Goal: Task Accomplishment & Management: Use online tool/utility

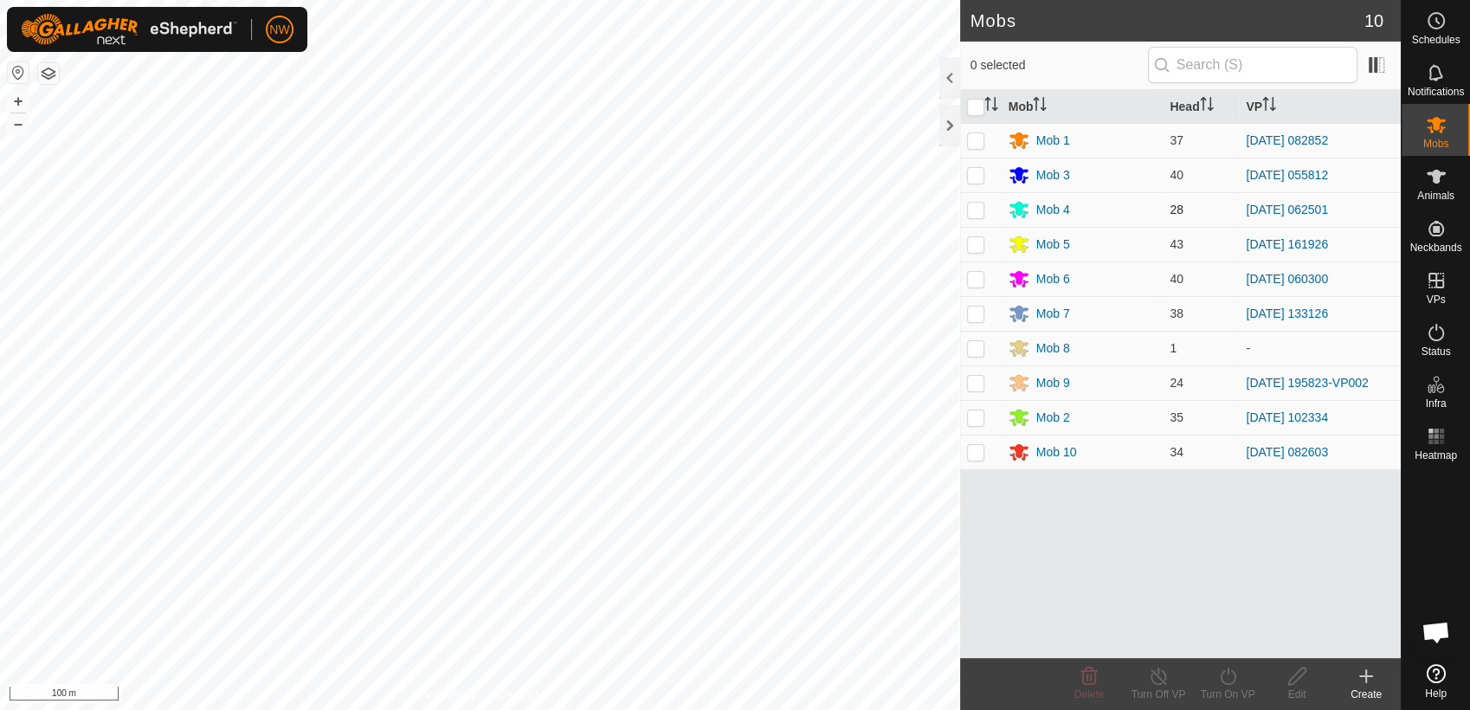
click at [979, 203] on p-checkbox at bounding box center [975, 210] width 17 height 14
checkbox input "true"
click at [1229, 676] on icon at bounding box center [1228, 676] width 22 height 21
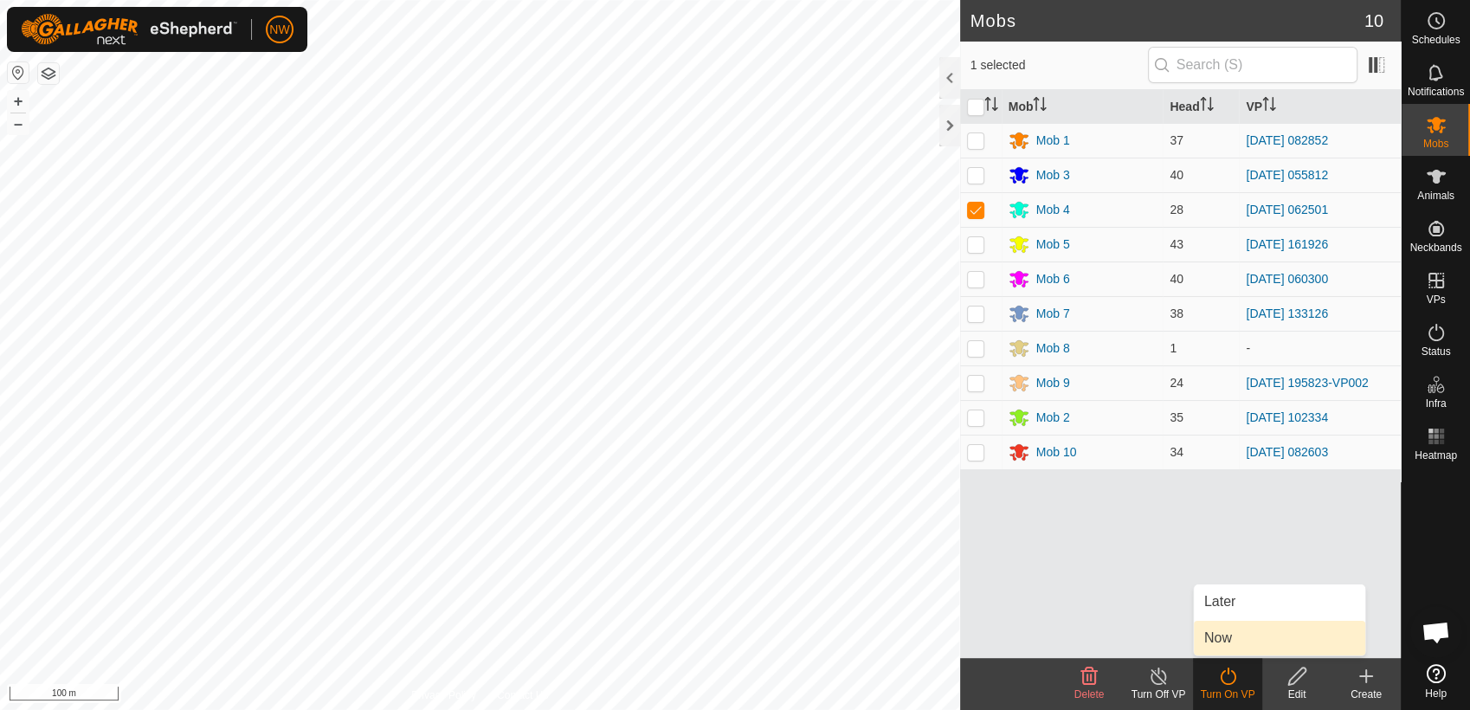
click at [1236, 640] on link "Now" at bounding box center [1279, 638] width 171 height 35
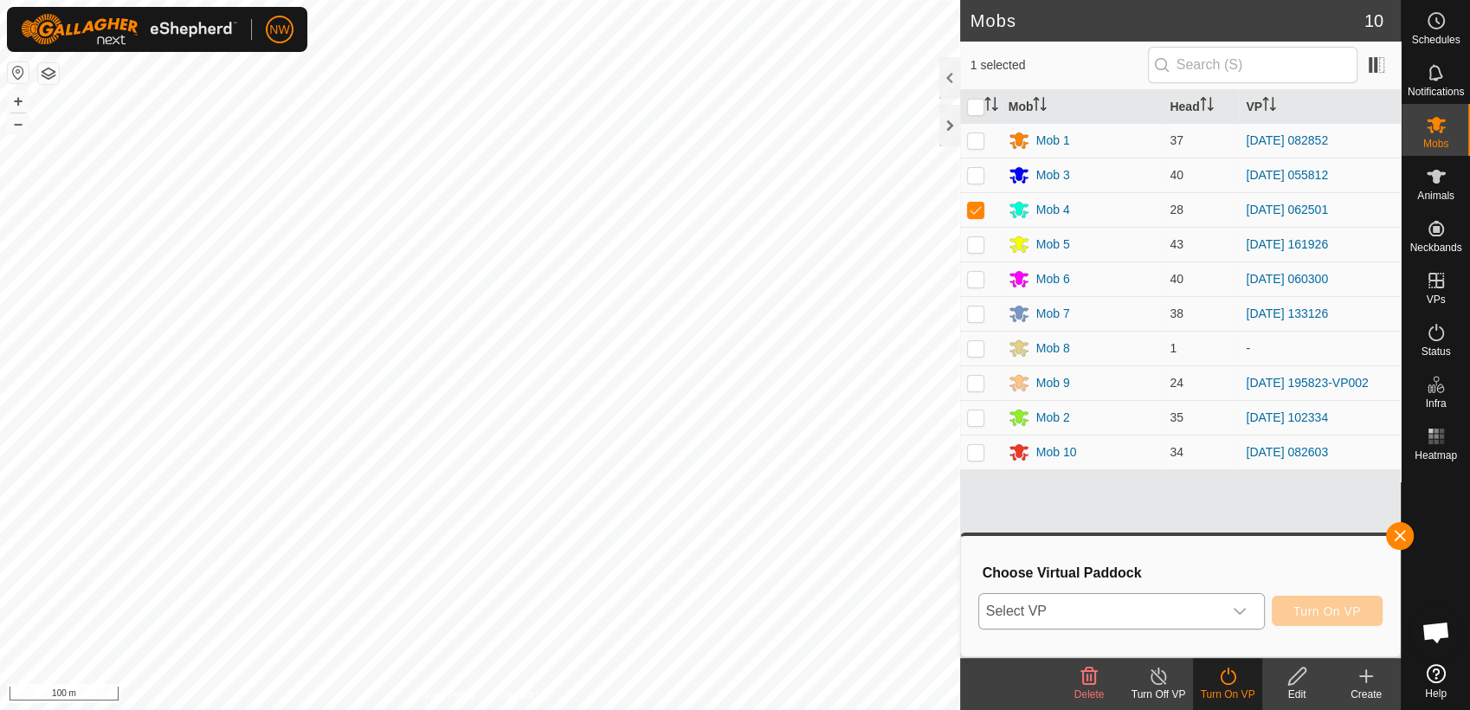
click at [1246, 608] on icon "dropdown trigger" at bounding box center [1240, 611] width 12 height 7
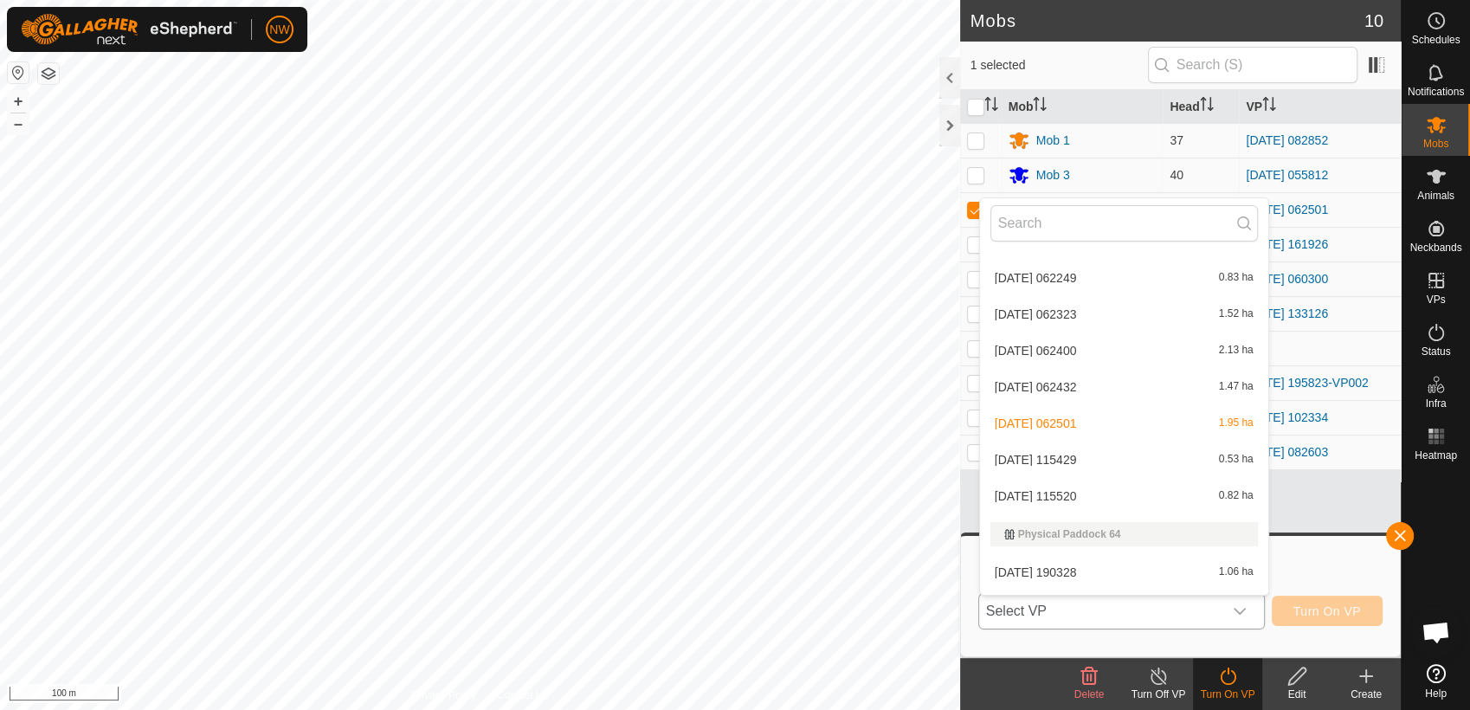
scroll to position [15028, 0]
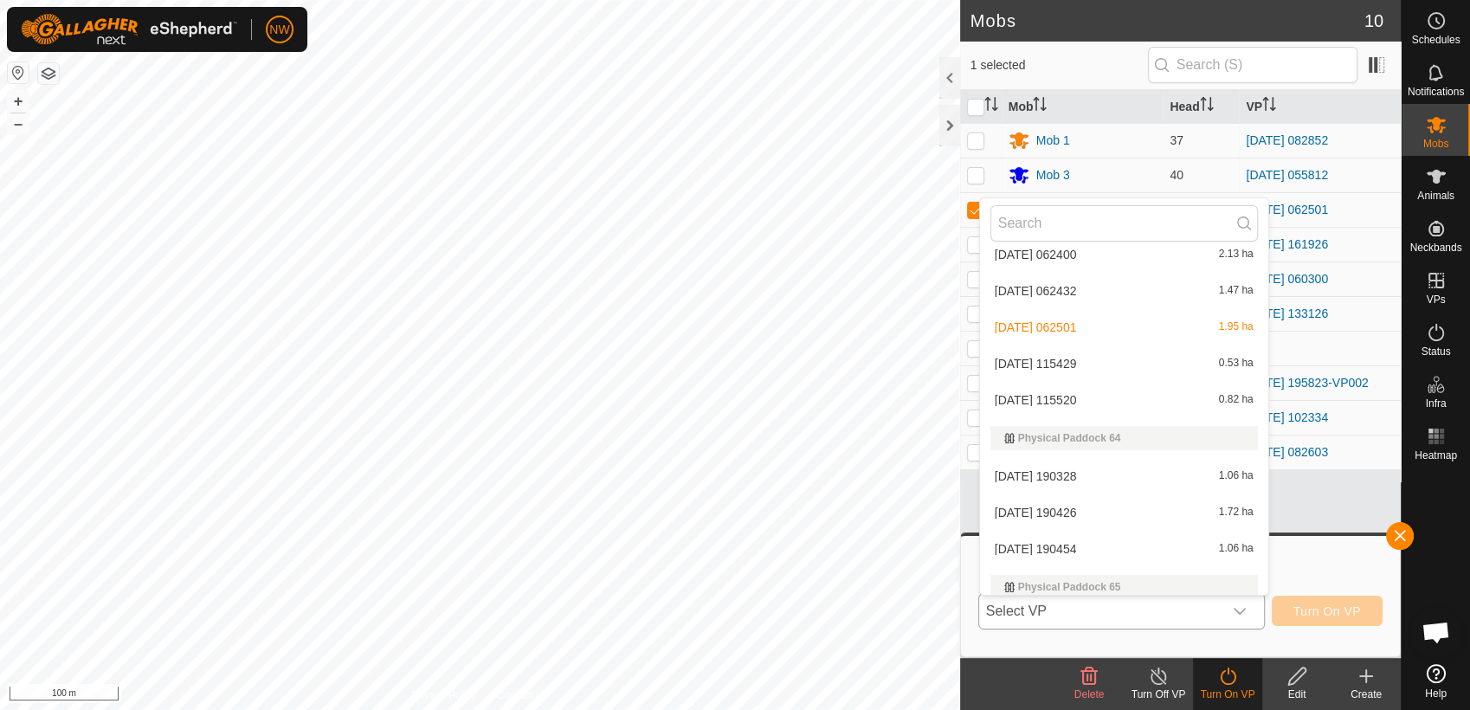
click at [1054, 392] on li "[DATE] 115520 0.82 ha" at bounding box center [1124, 400] width 288 height 35
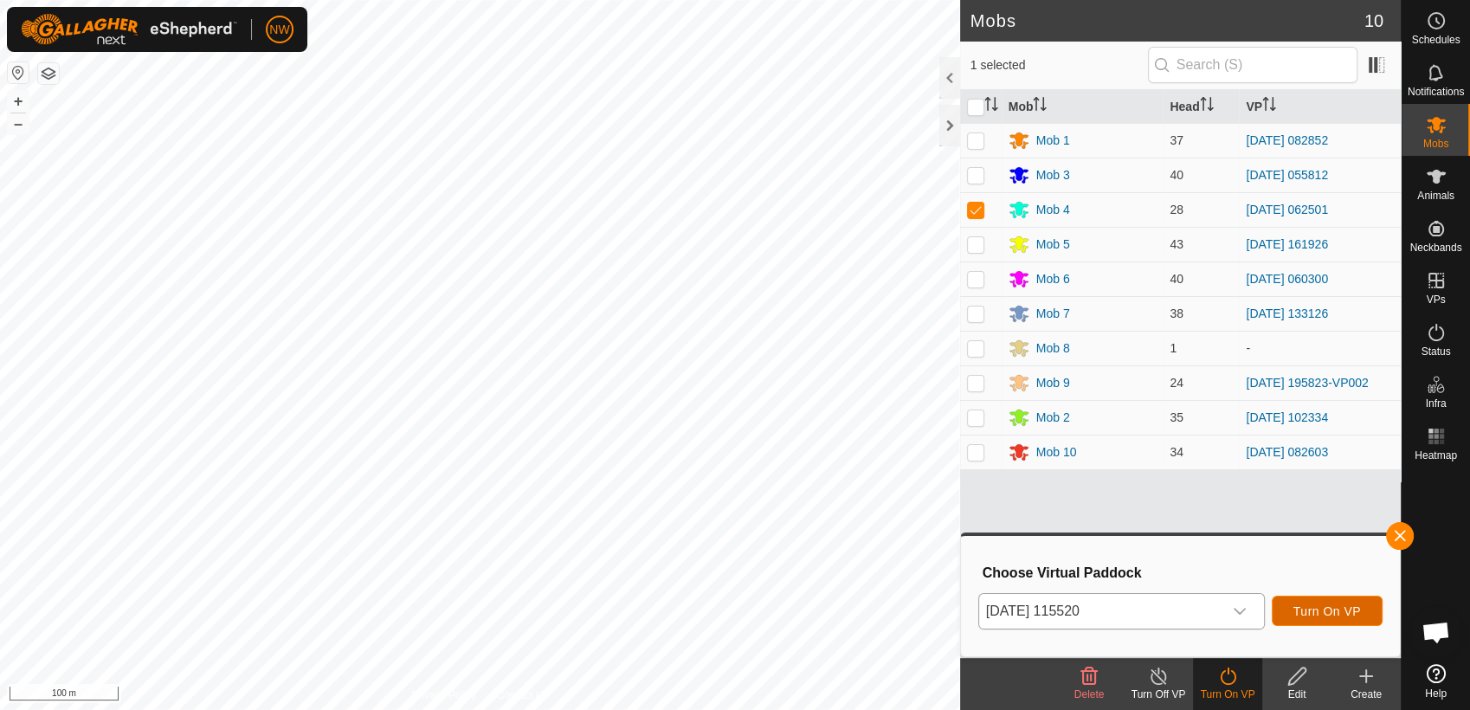
click at [1312, 604] on span "Turn On VP" at bounding box center [1327, 611] width 68 height 14
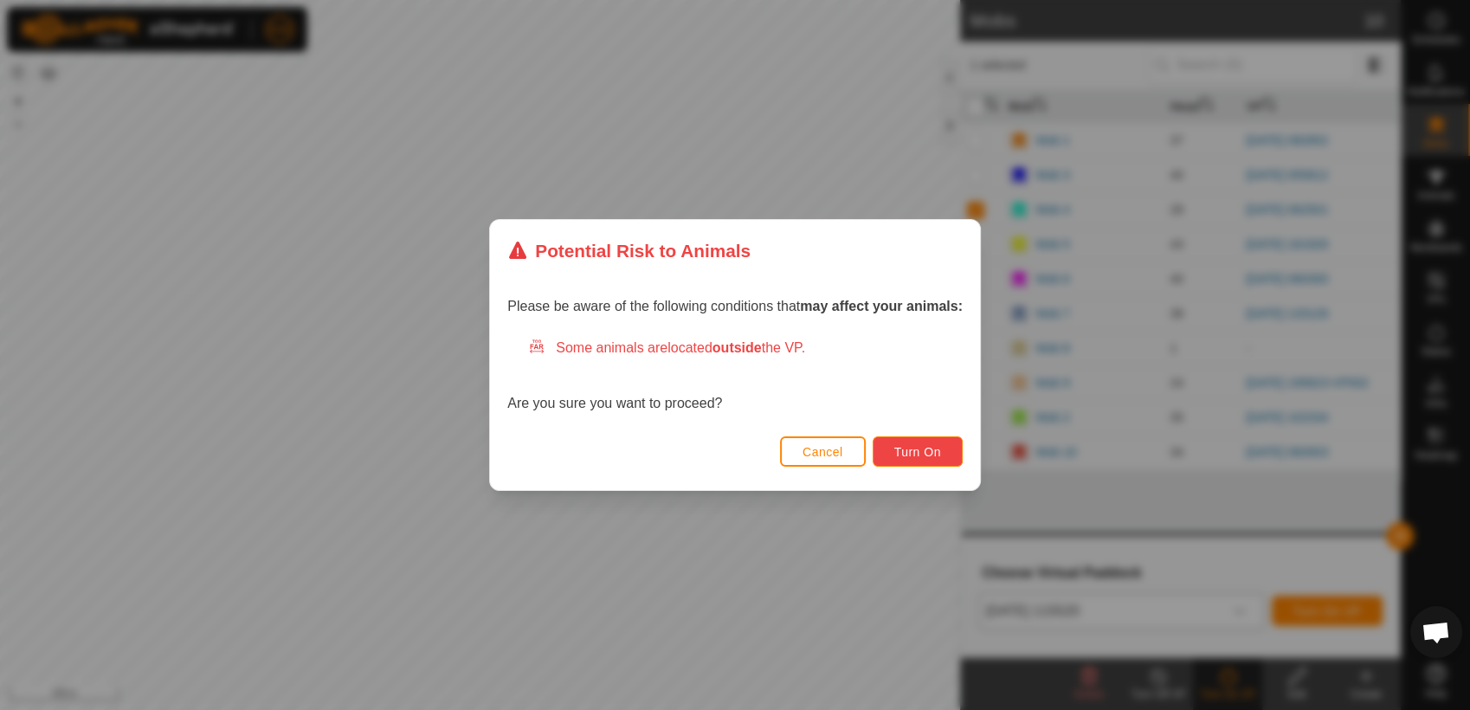
click at [938, 452] on span "Turn On" at bounding box center [917, 452] width 47 height 14
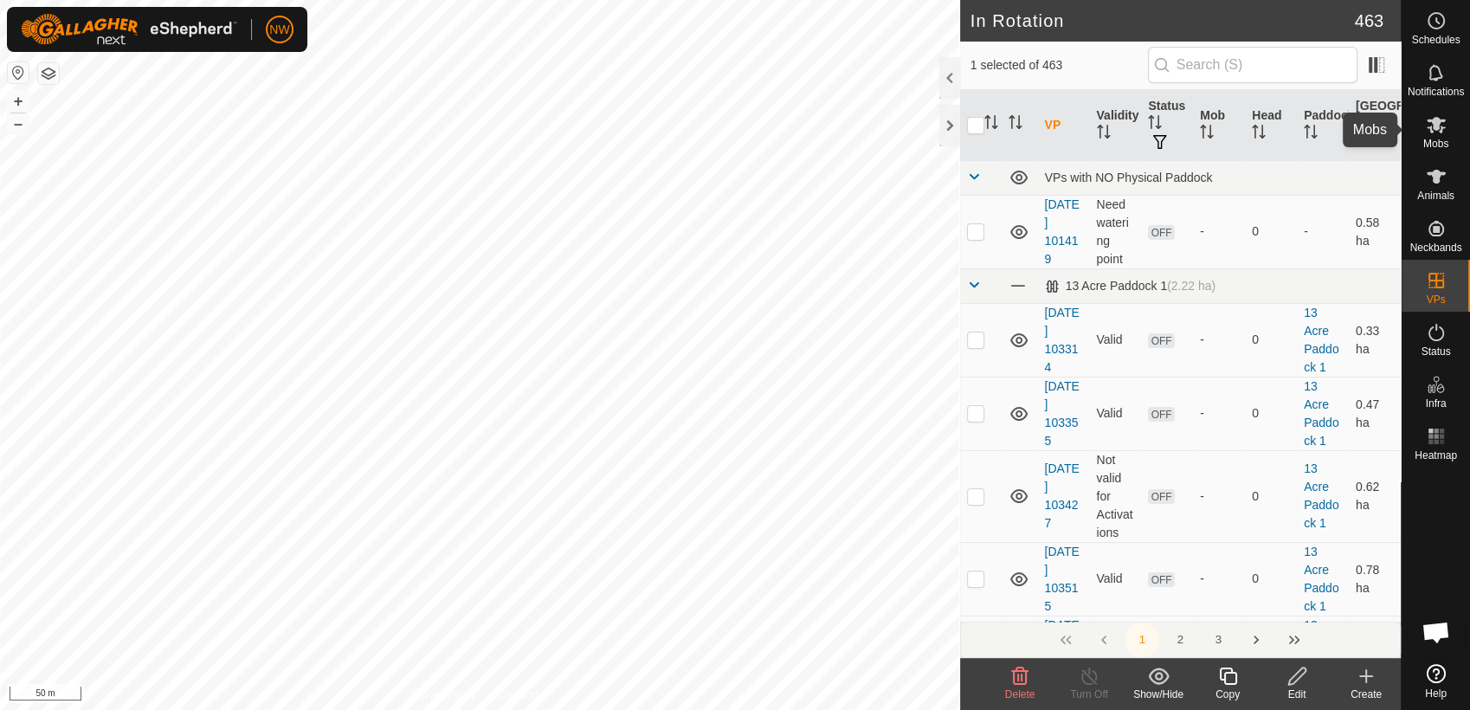
drag, startPoint x: 1433, startPoint y: 122, endPoint x: 1428, endPoint y: 130, distance: 8.9
click at [1431, 126] on icon at bounding box center [1436, 124] width 21 height 21
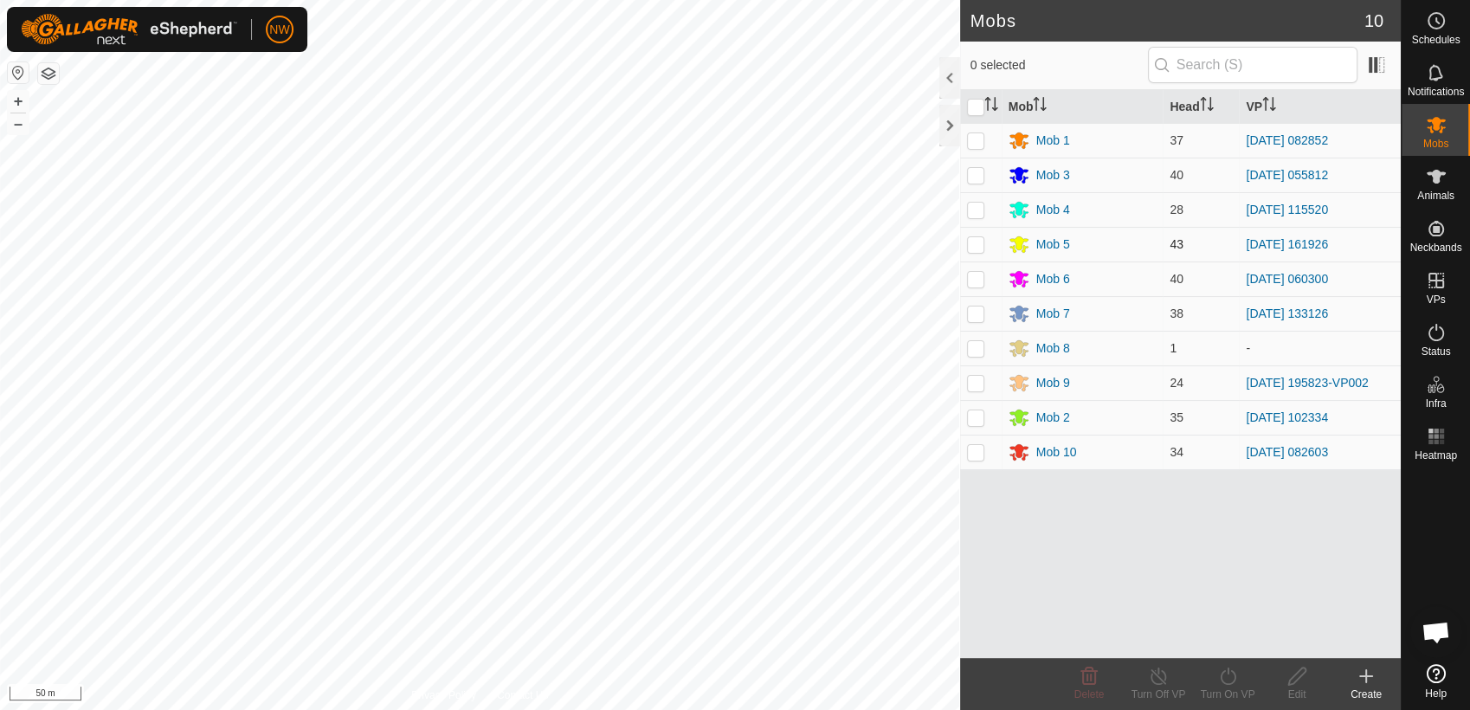
click at [974, 245] on p-checkbox at bounding box center [975, 244] width 17 height 14
checkbox input "true"
click at [1158, 674] on icon at bounding box center [1159, 676] width 22 height 21
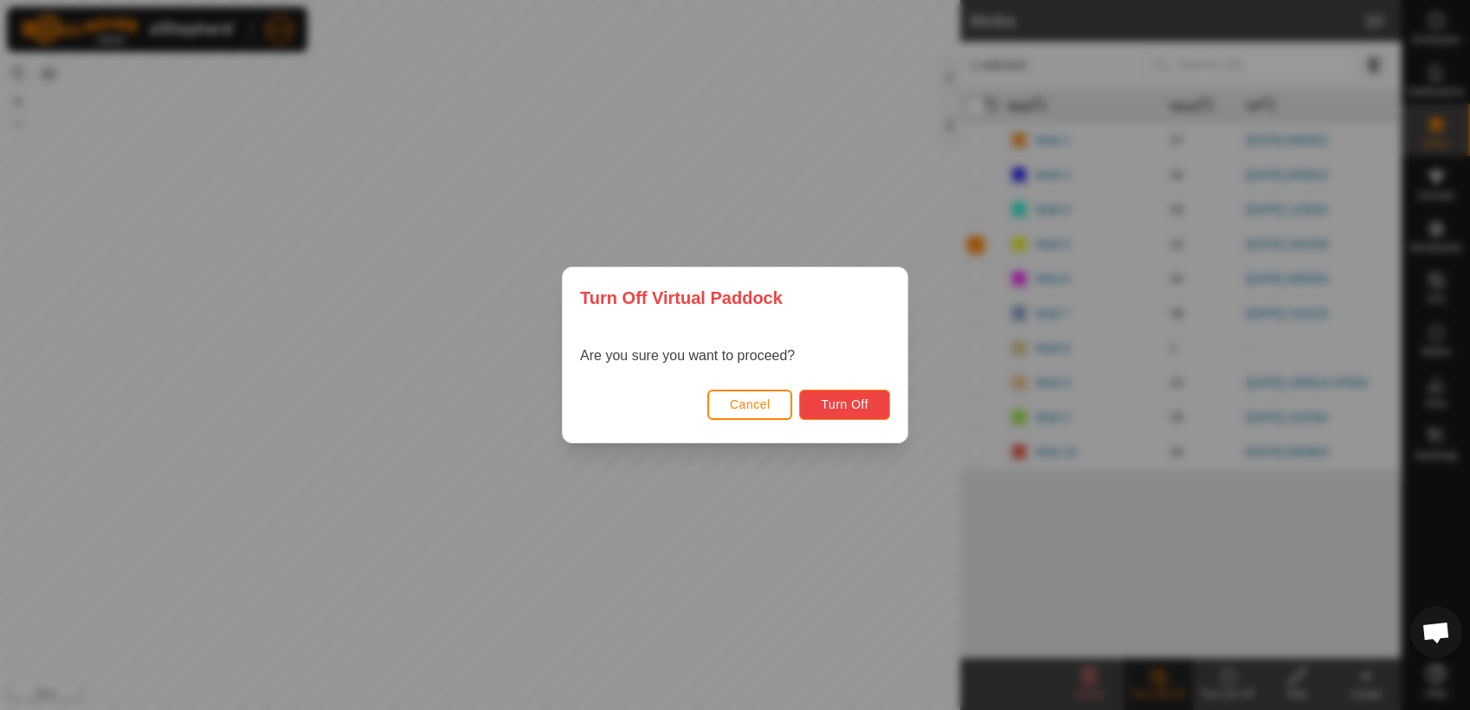
click at [819, 400] on button "Turn Off" at bounding box center [844, 405] width 91 height 30
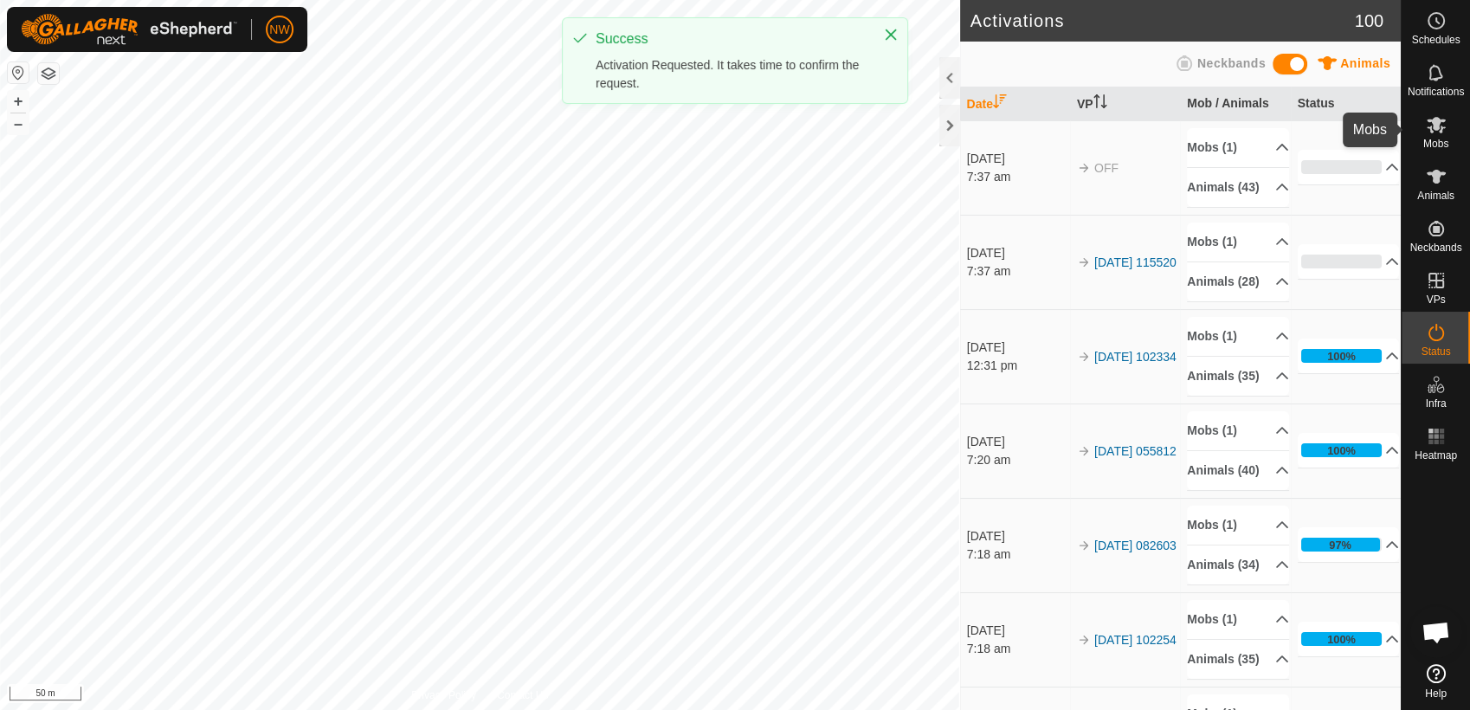
click at [1442, 130] on icon at bounding box center [1436, 124] width 21 height 21
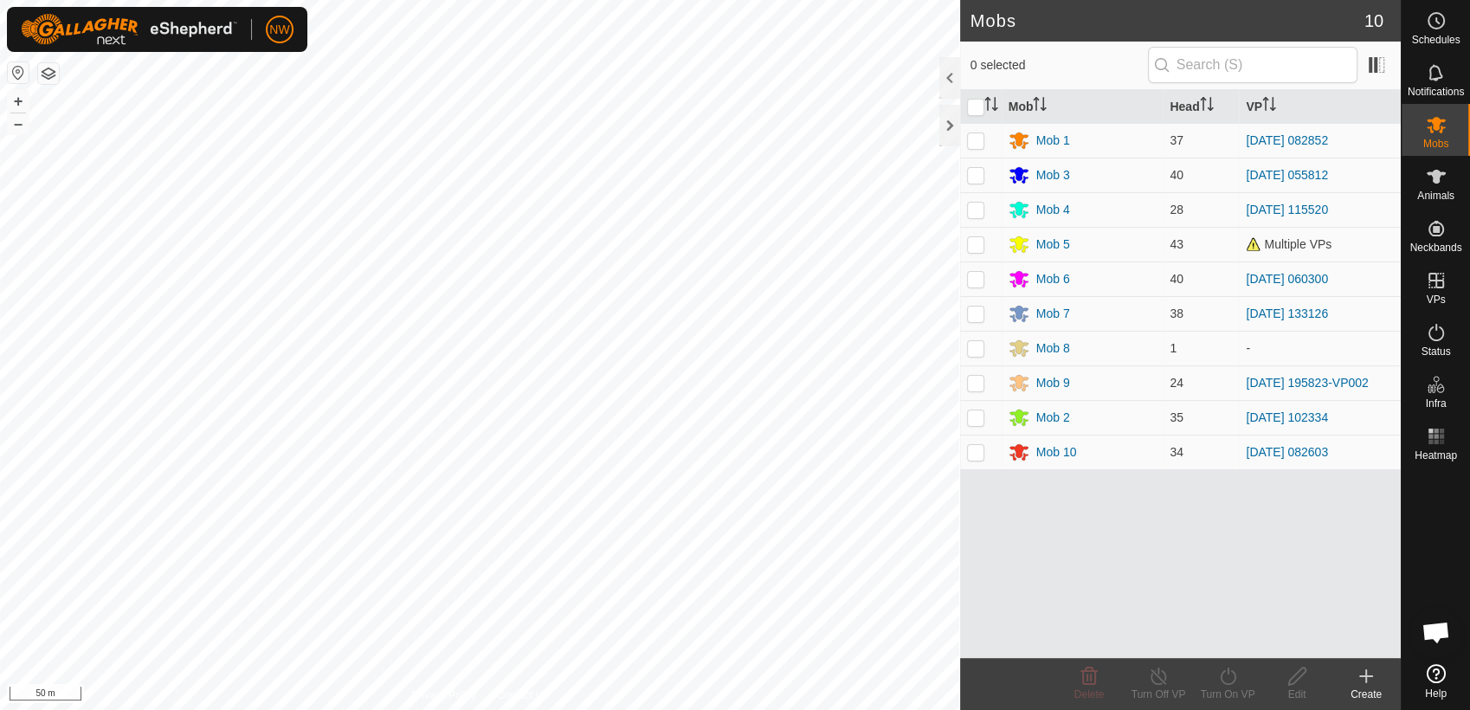
click at [973, 247] on p-checkbox at bounding box center [975, 244] width 17 height 14
checkbox input "true"
click at [1229, 676] on icon at bounding box center [1228, 676] width 22 height 21
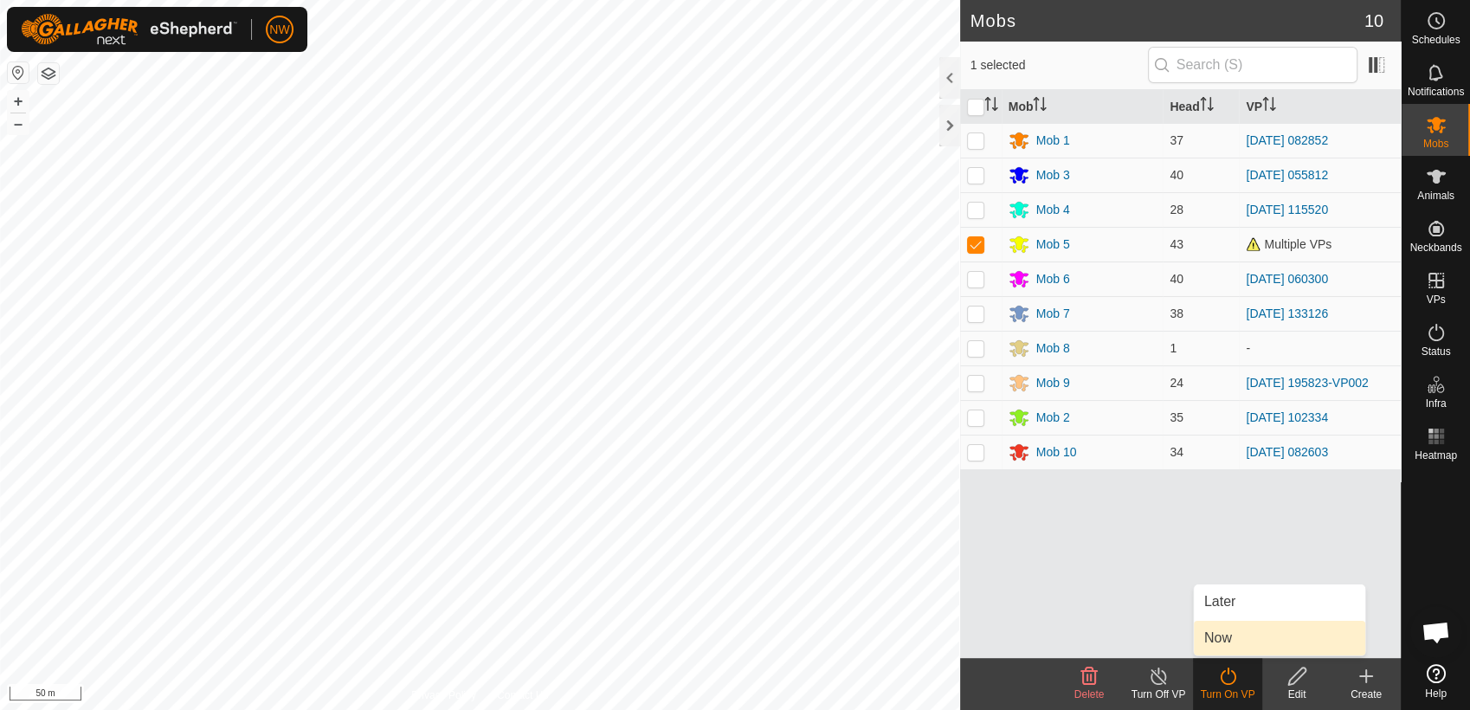
click at [1230, 635] on span "Now" at bounding box center [1218, 638] width 28 height 21
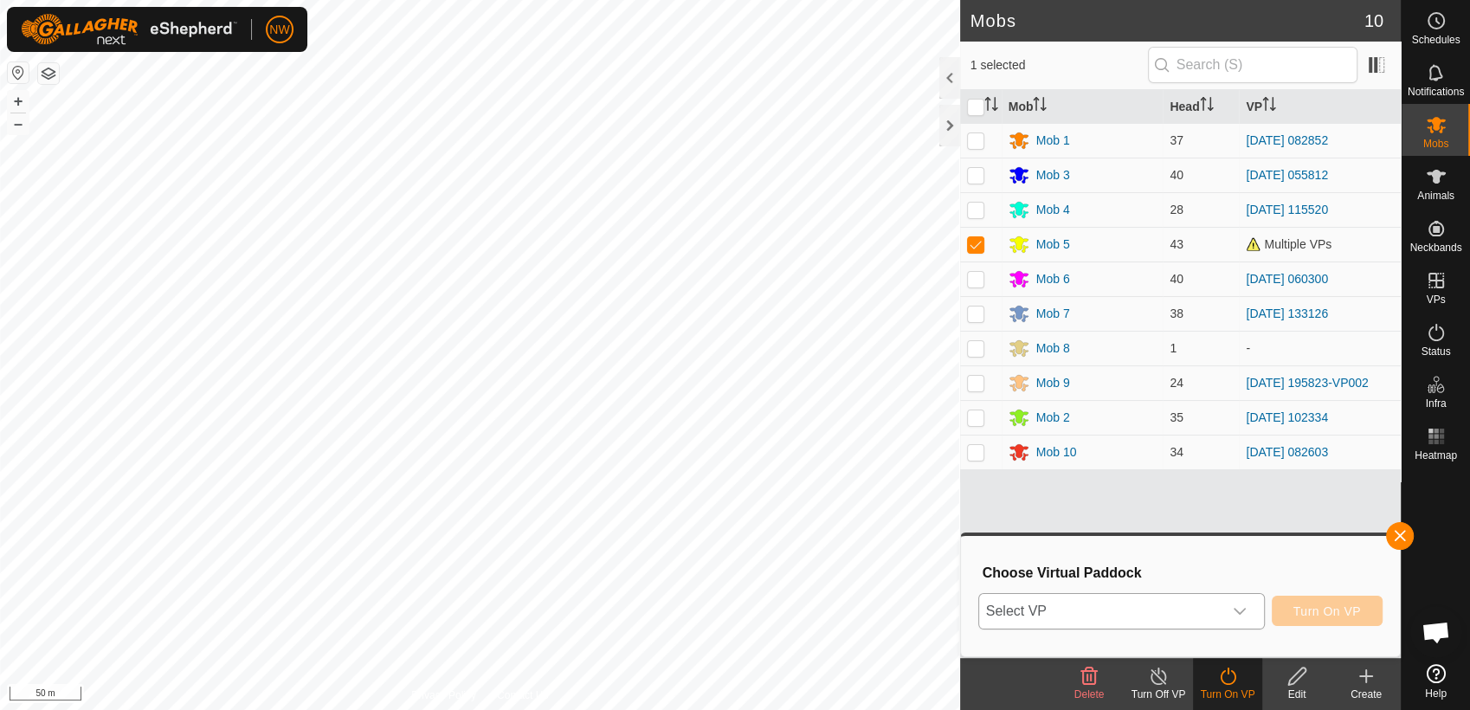
click at [1243, 609] on icon "dropdown trigger" at bounding box center [1240, 611] width 14 height 14
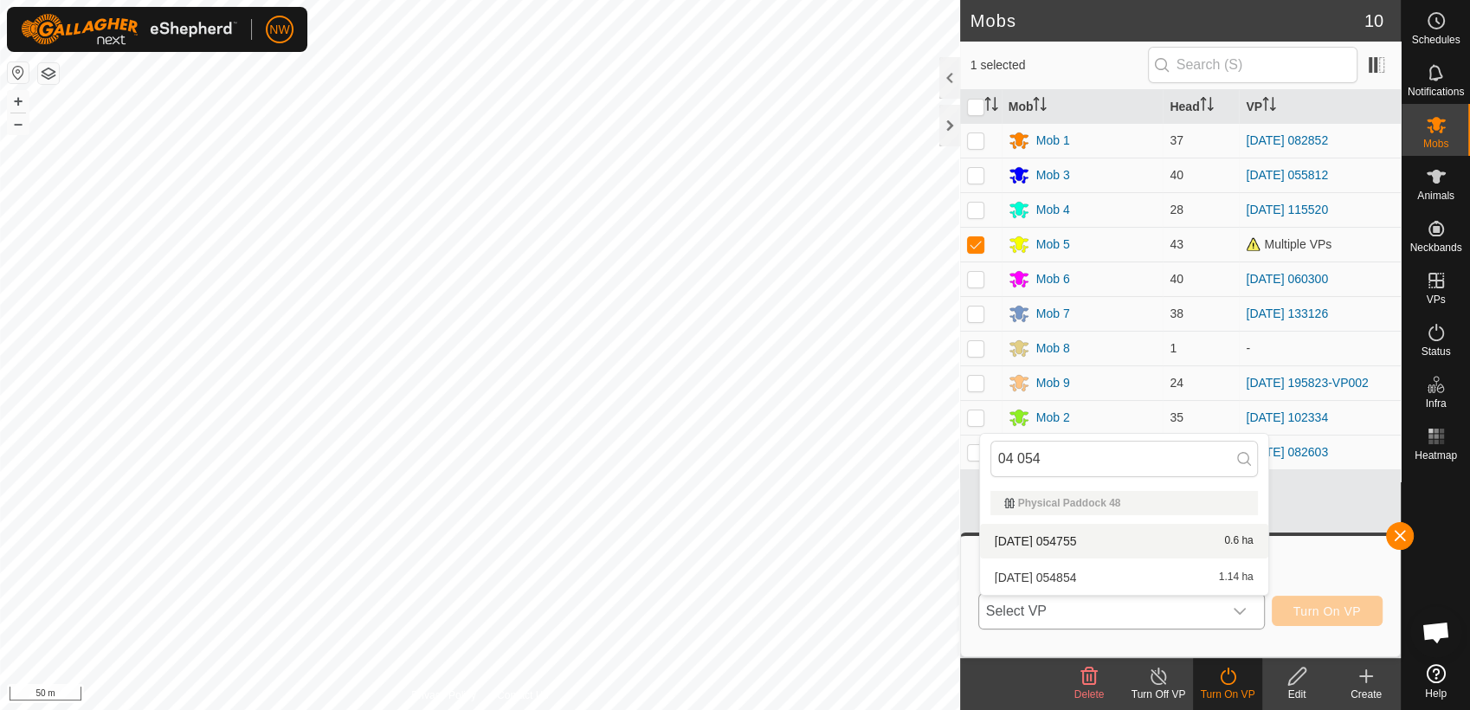
type input "04 054"
click at [1067, 534] on li "[DATE] 054755 0.6 ha" at bounding box center [1124, 541] width 288 height 35
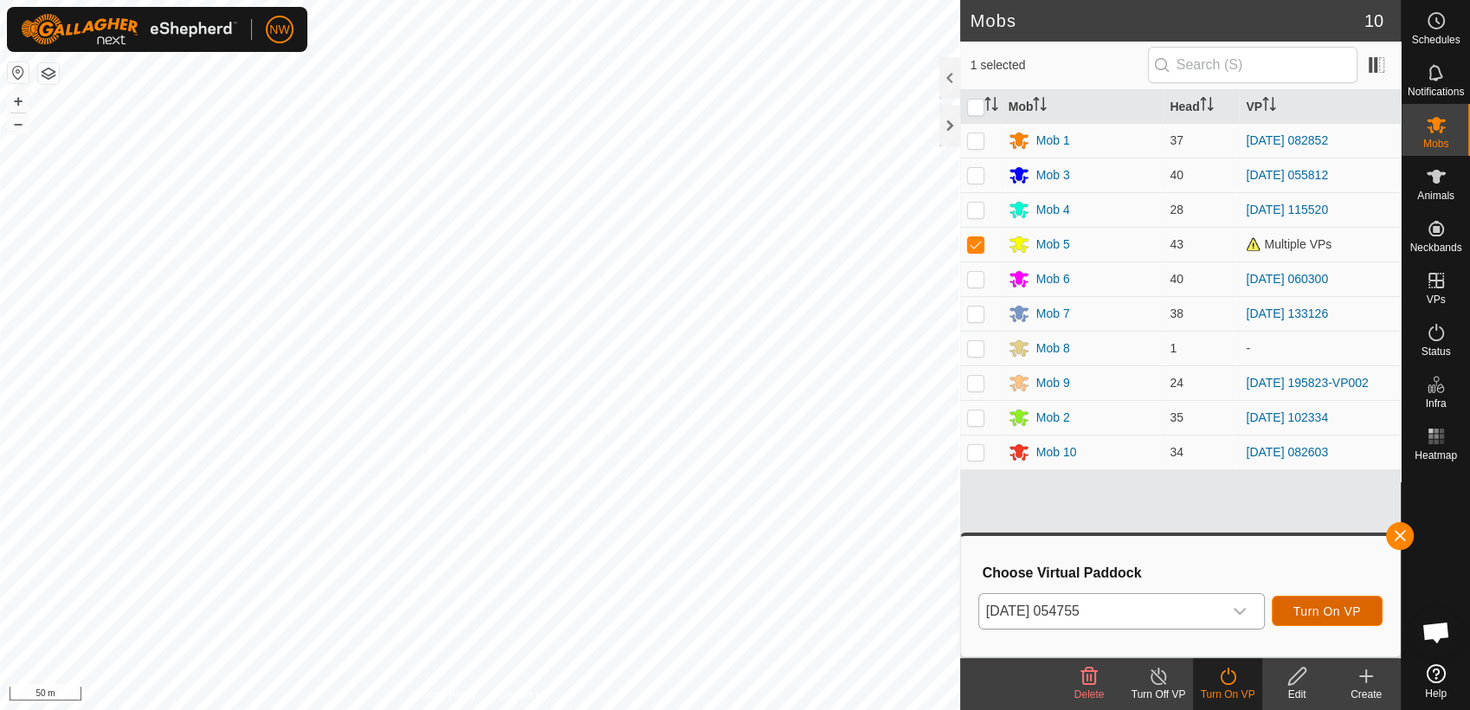
click at [1331, 608] on span "Turn On VP" at bounding box center [1327, 611] width 68 height 14
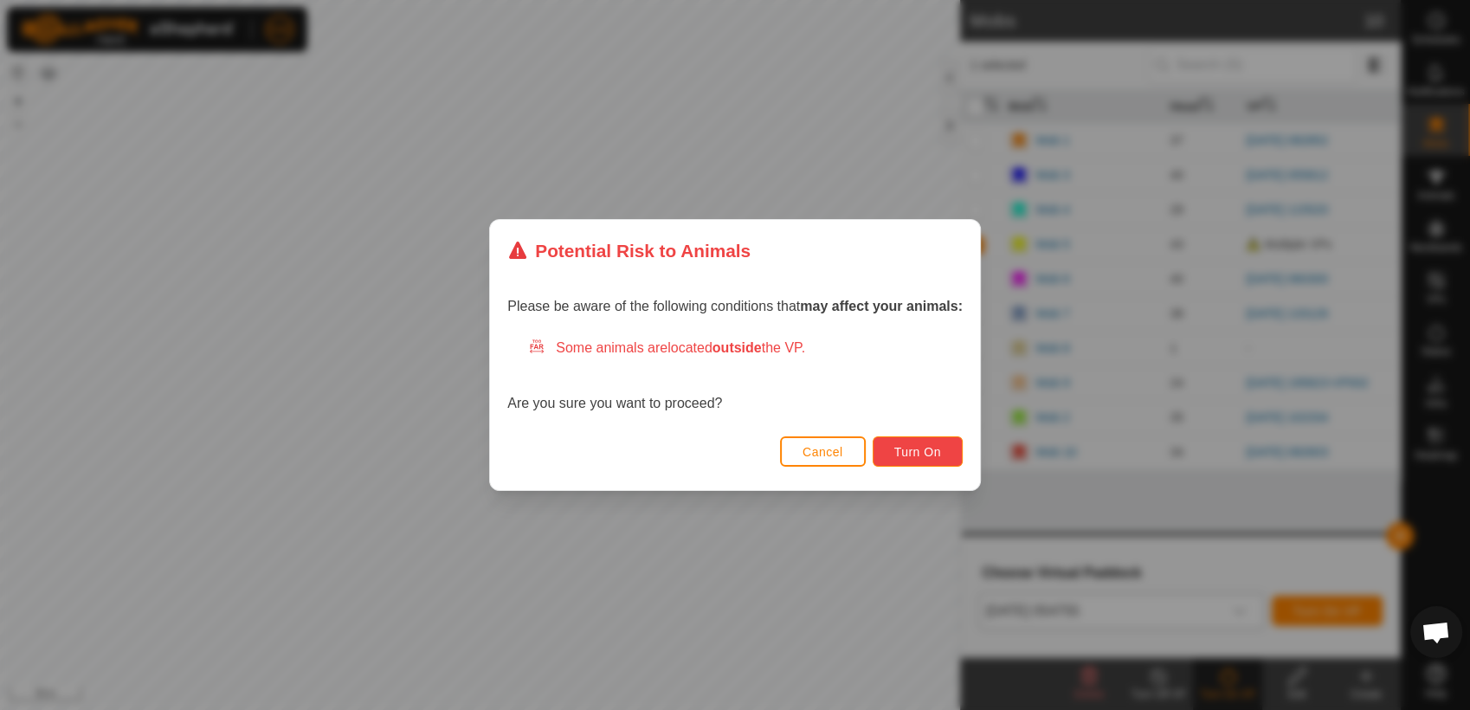
click at [919, 445] on span "Turn On" at bounding box center [917, 452] width 47 height 14
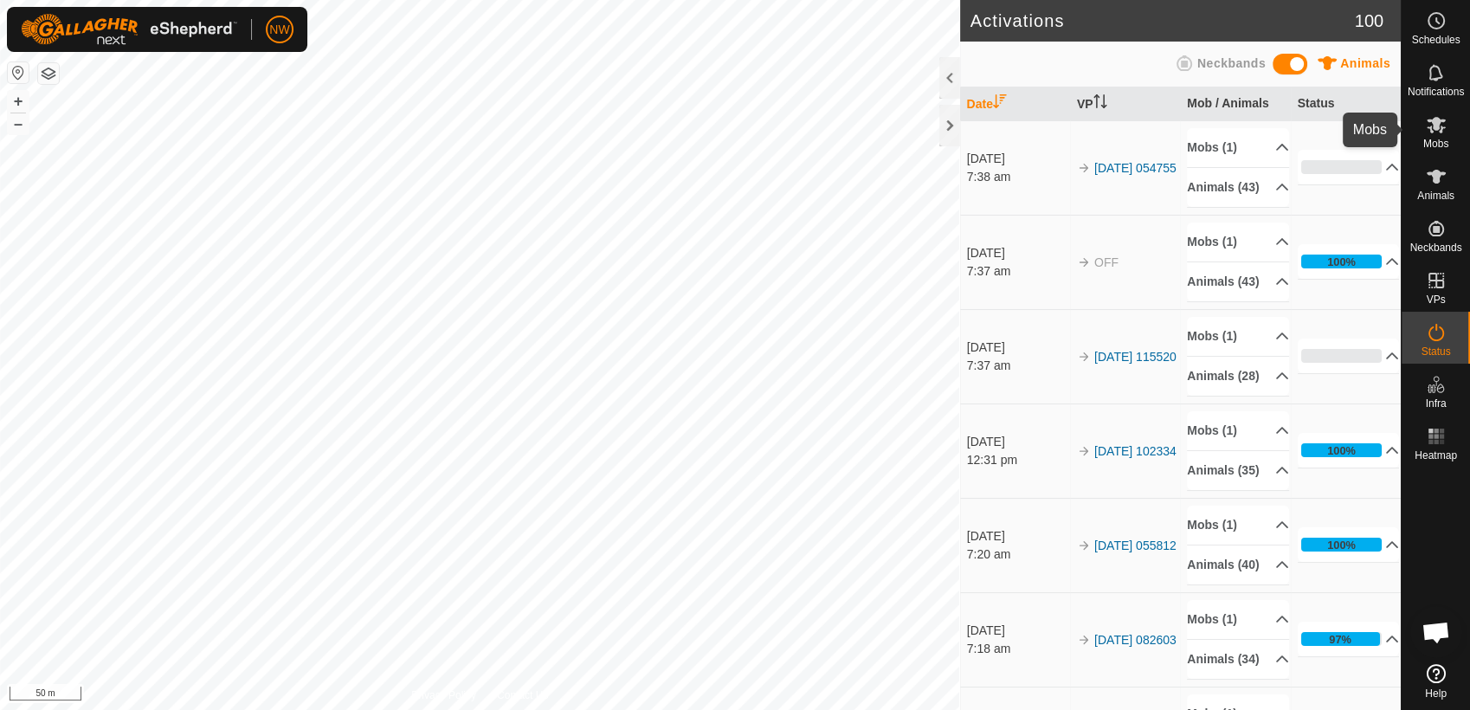
click at [1441, 126] on icon at bounding box center [1436, 124] width 21 height 21
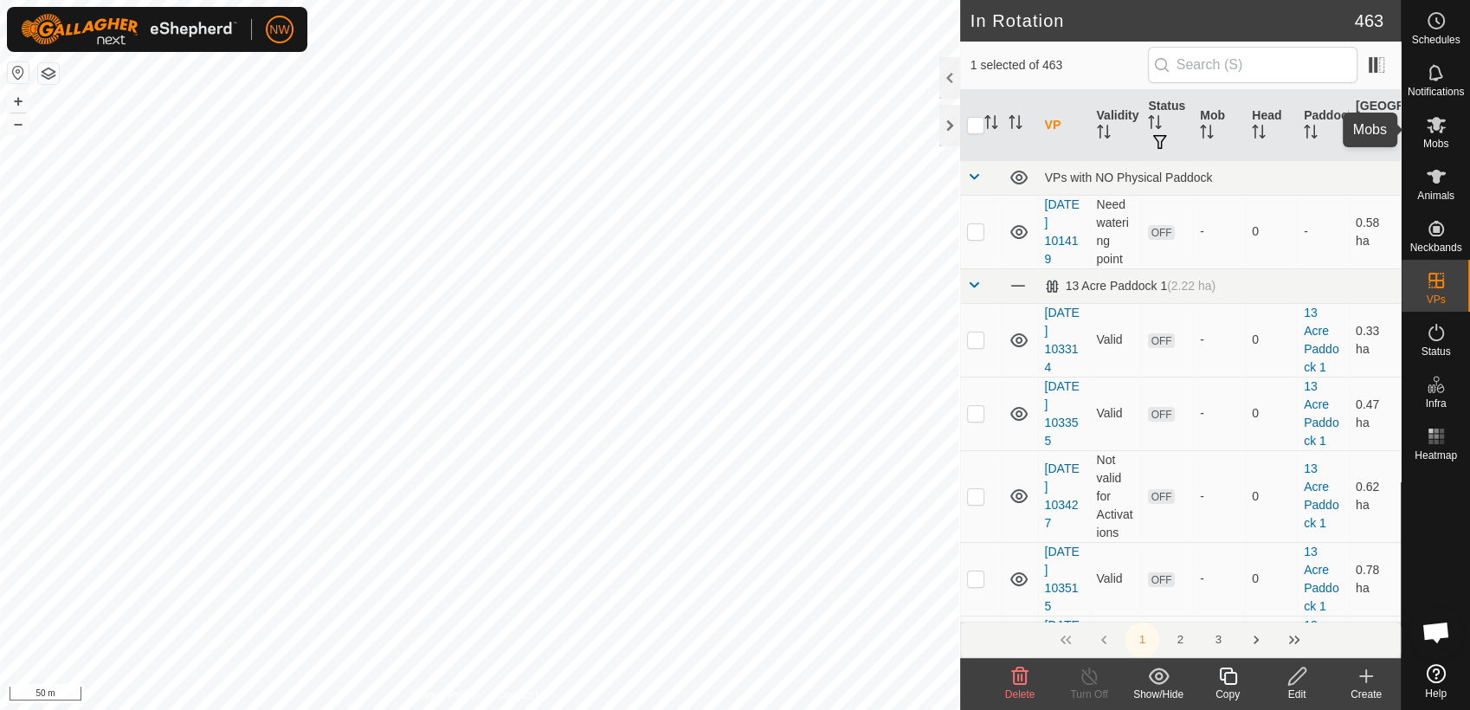
click at [1435, 128] on icon at bounding box center [1436, 125] width 19 height 16
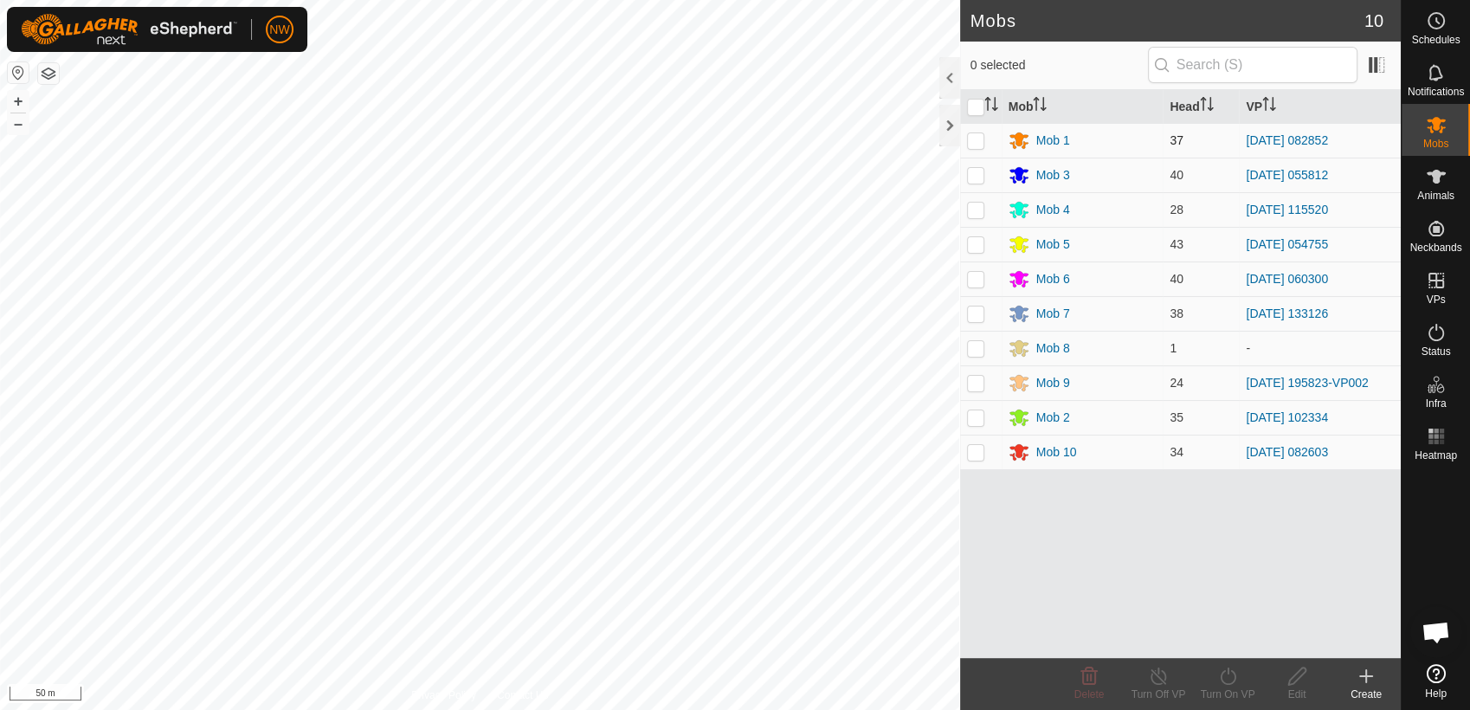
click at [979, 139] on p-checkbox at bounding box center [975, 140] width 17 height 14
checkbox input "true"
click at [1155, 680] on icon at bounding box center [1159, 676] width 22 height 21
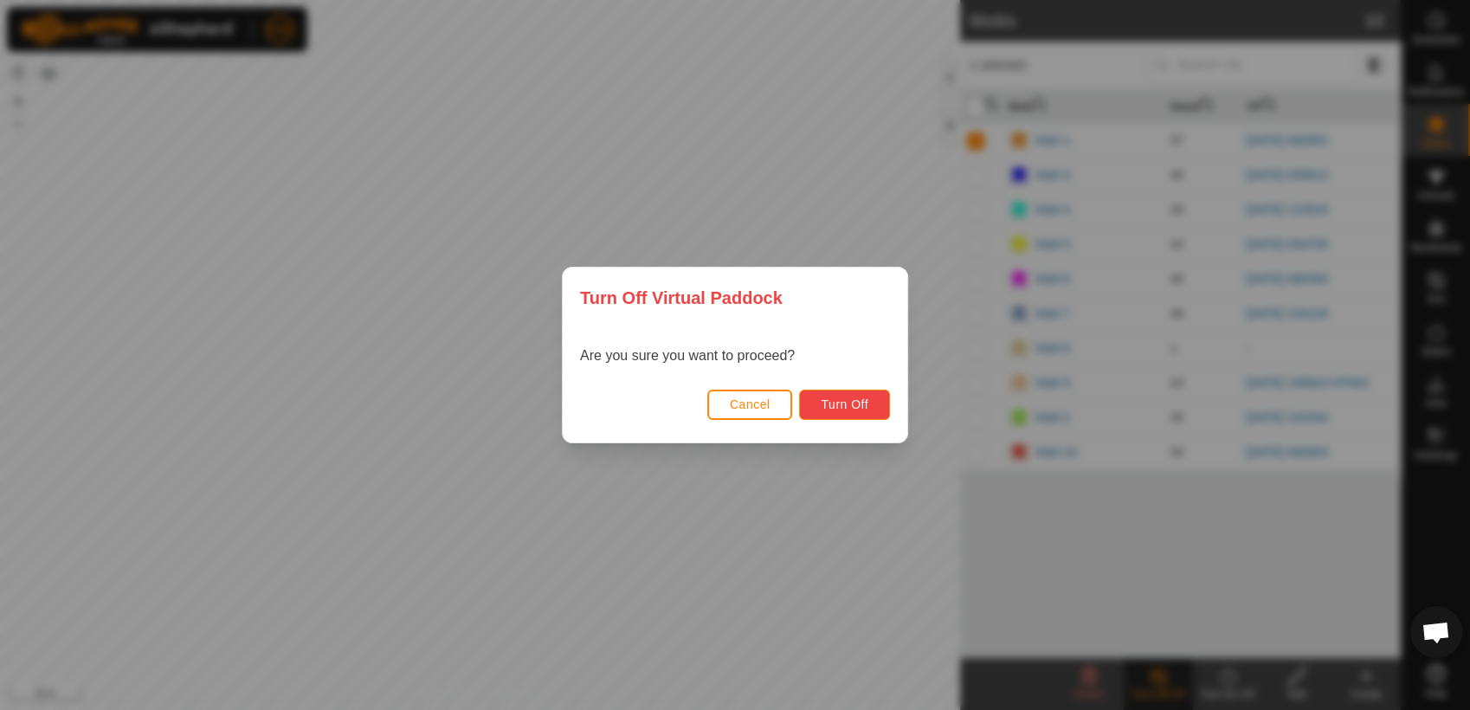
click at [861, 398] on span "Turn Off" at bounding box center [845, 404] width 48 height 14
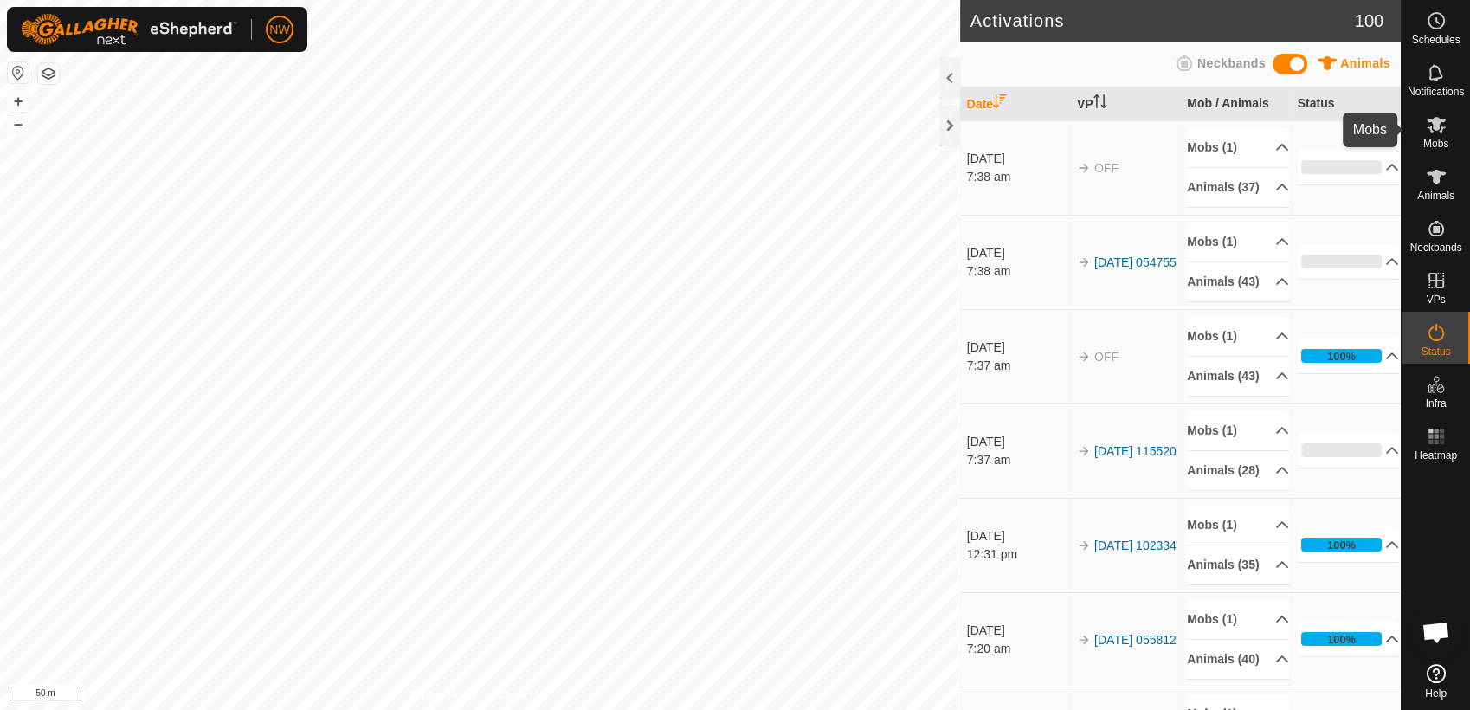
click at [1448, 118] on es-mob-svg-icon at bounding box center [1436, 125] width 31 height 28
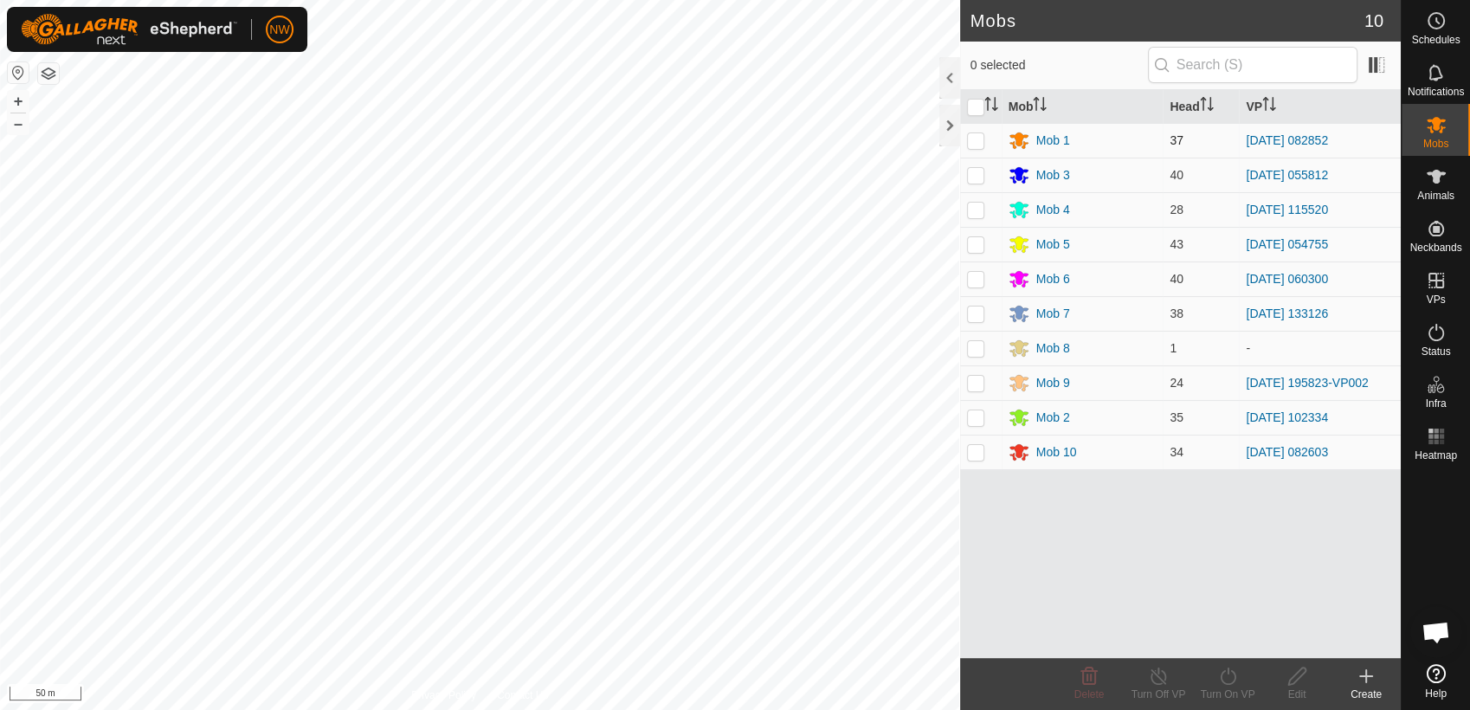
click at [977, 138] on p-checkbox at bounding box center [975, 140] width 17 height 14
checkbox input "true"
click at [1227, 680] on icon at bounding box center [1228, 676] width 22 height 21
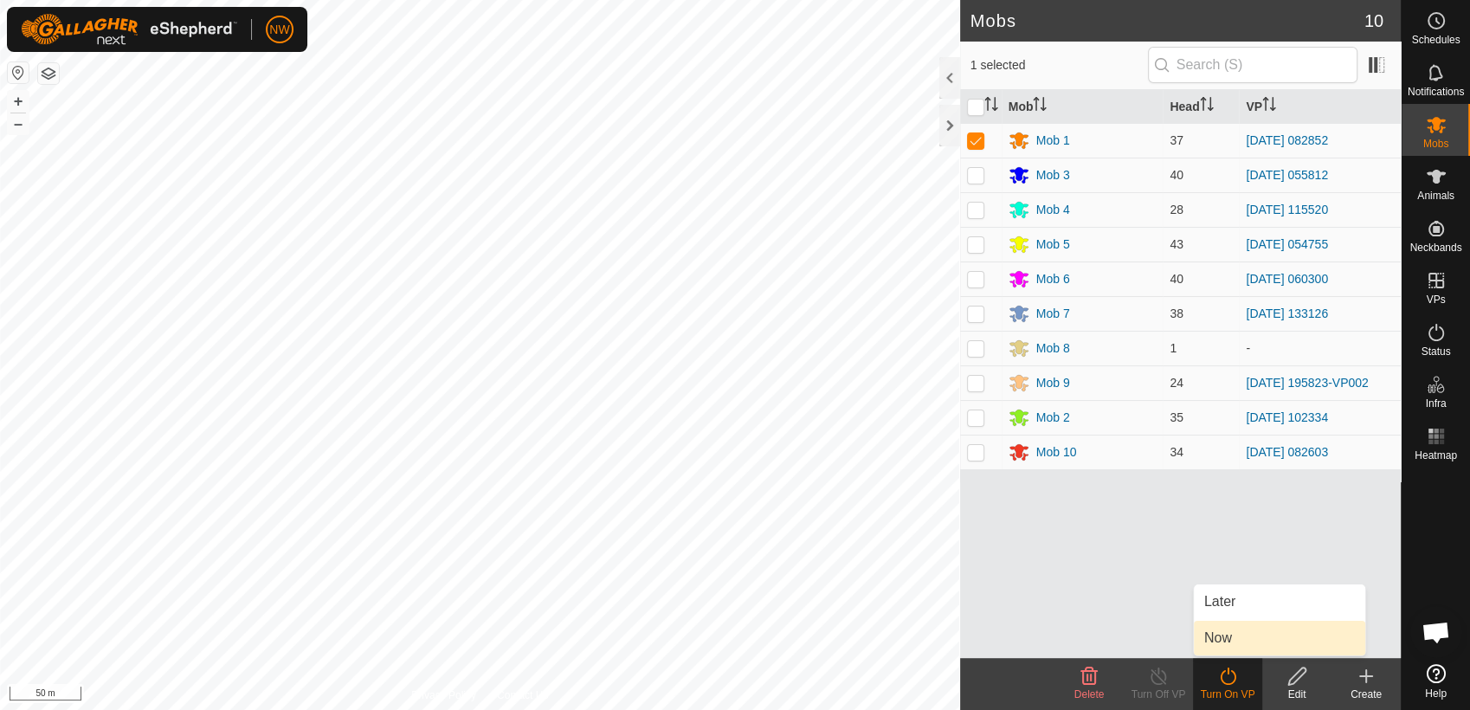
click at [1229, 636] on link "Now" at bounding box center [1279, 638] width 171 height 35
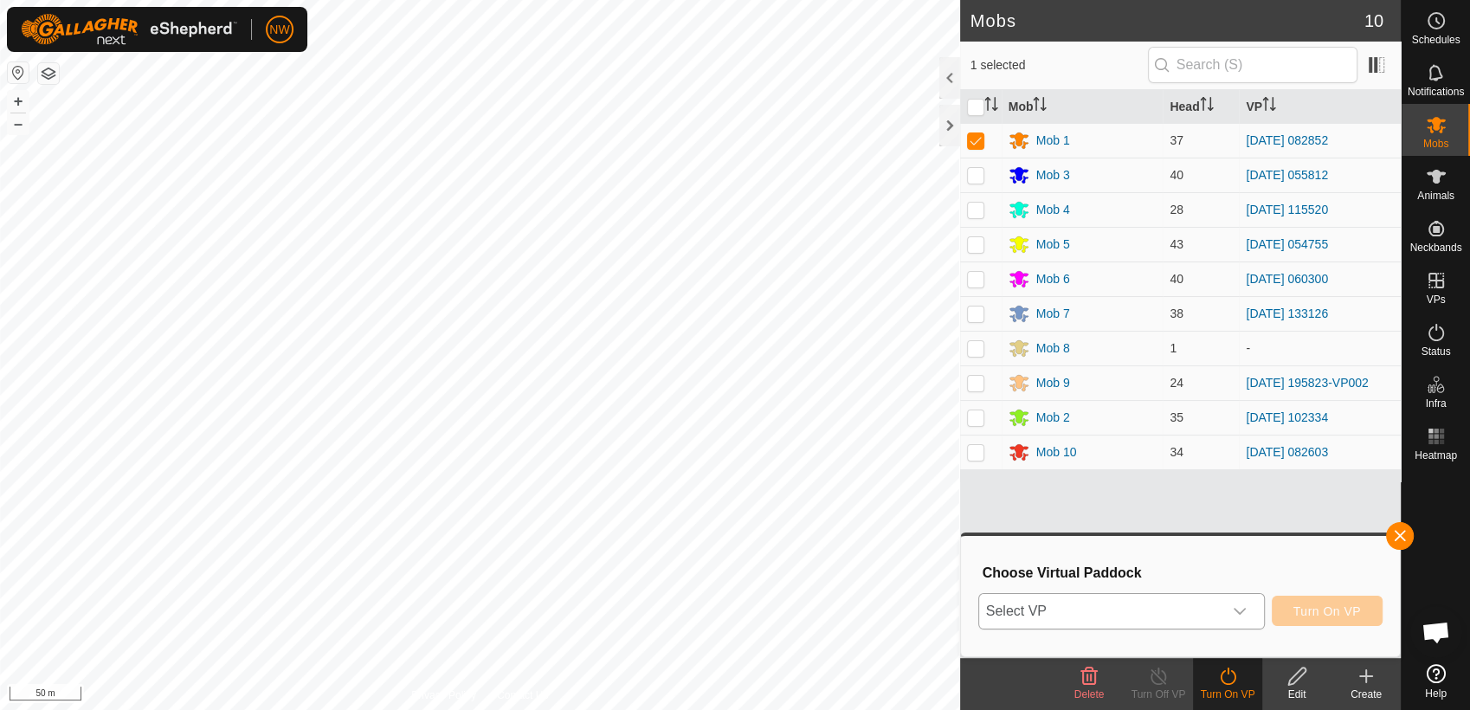
click at [1242, 606] on icon "dropdown trigger" at bounding box center [1240, 611] width 14 height 14
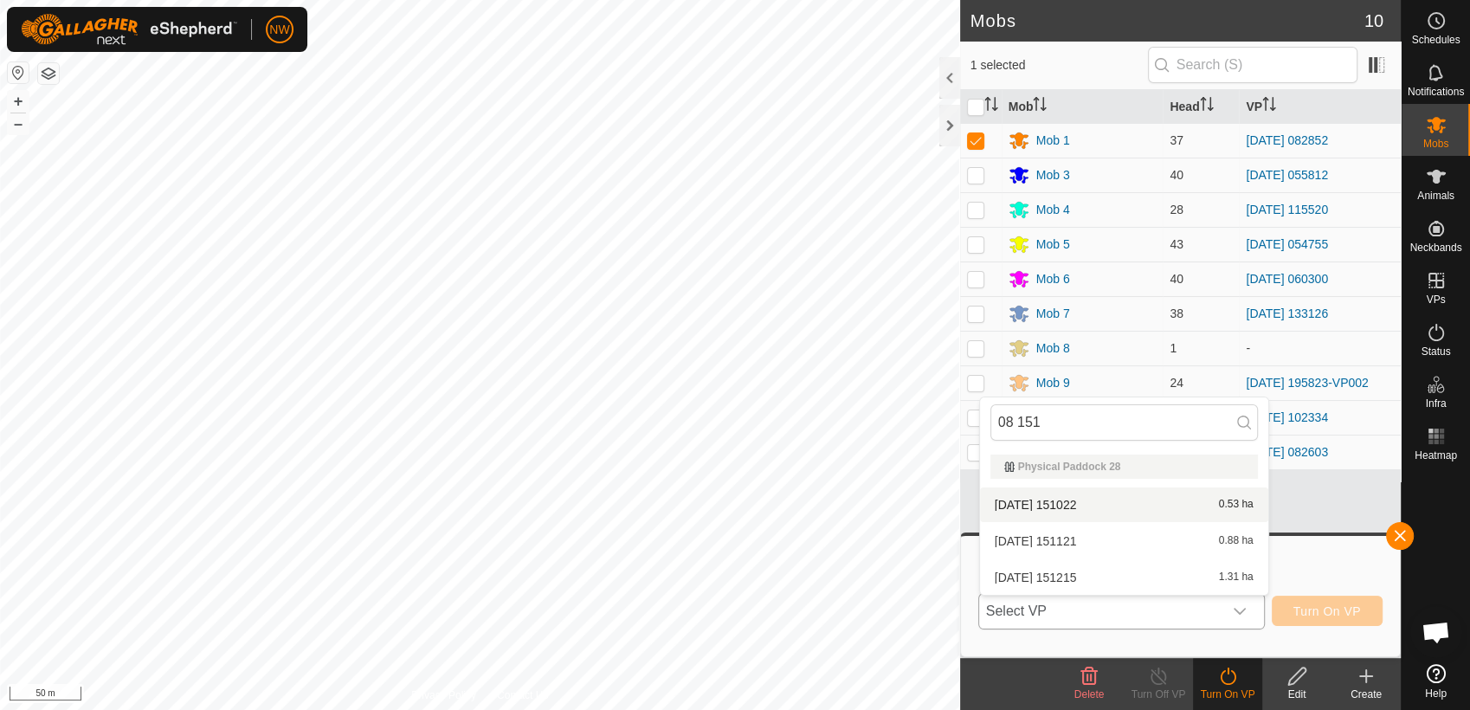
type input "08 151"
click at [1074, 502] on li "[DATE] [DATE] 0.53 ha" at bounding box center [1124, 504] width 288 height 35
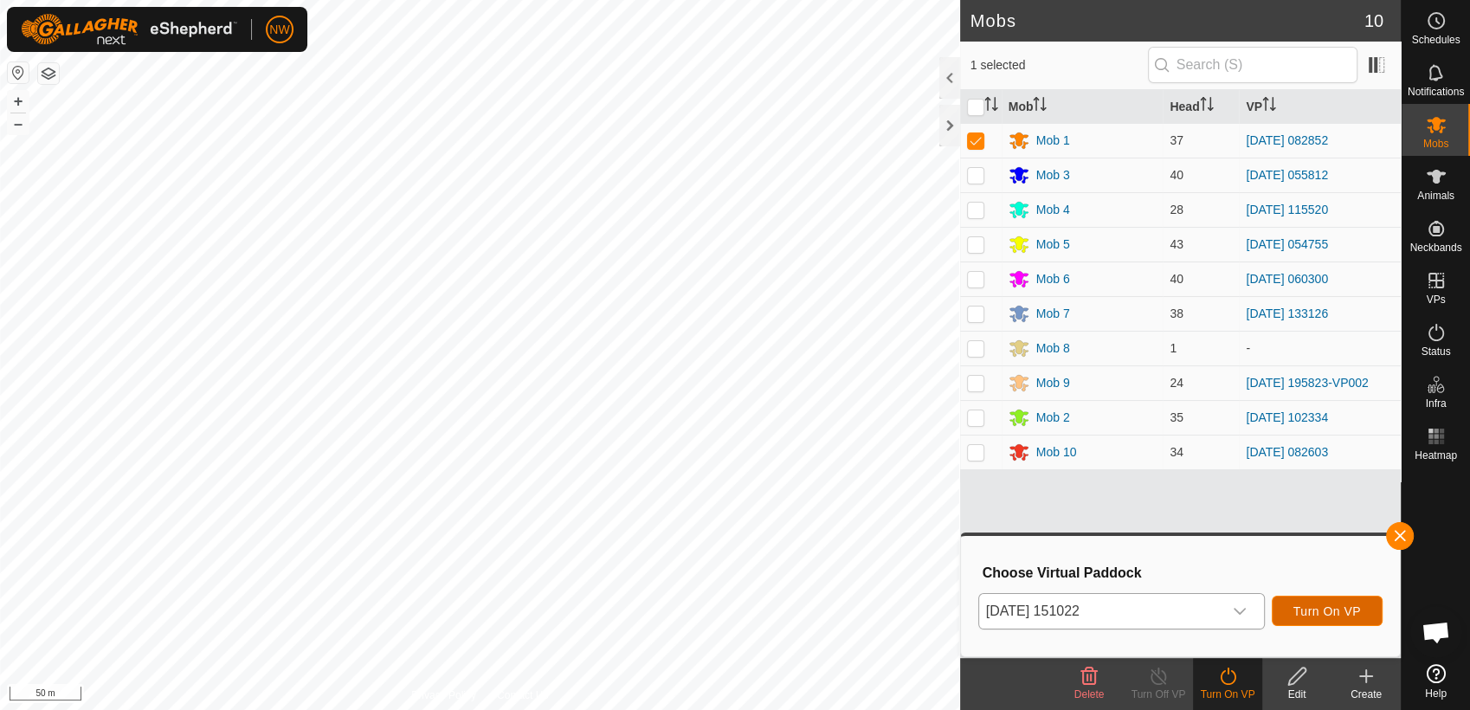
click at [1309, 609] on span "Turn On VP" at bounding box center [1327, 611] width 68 height 14
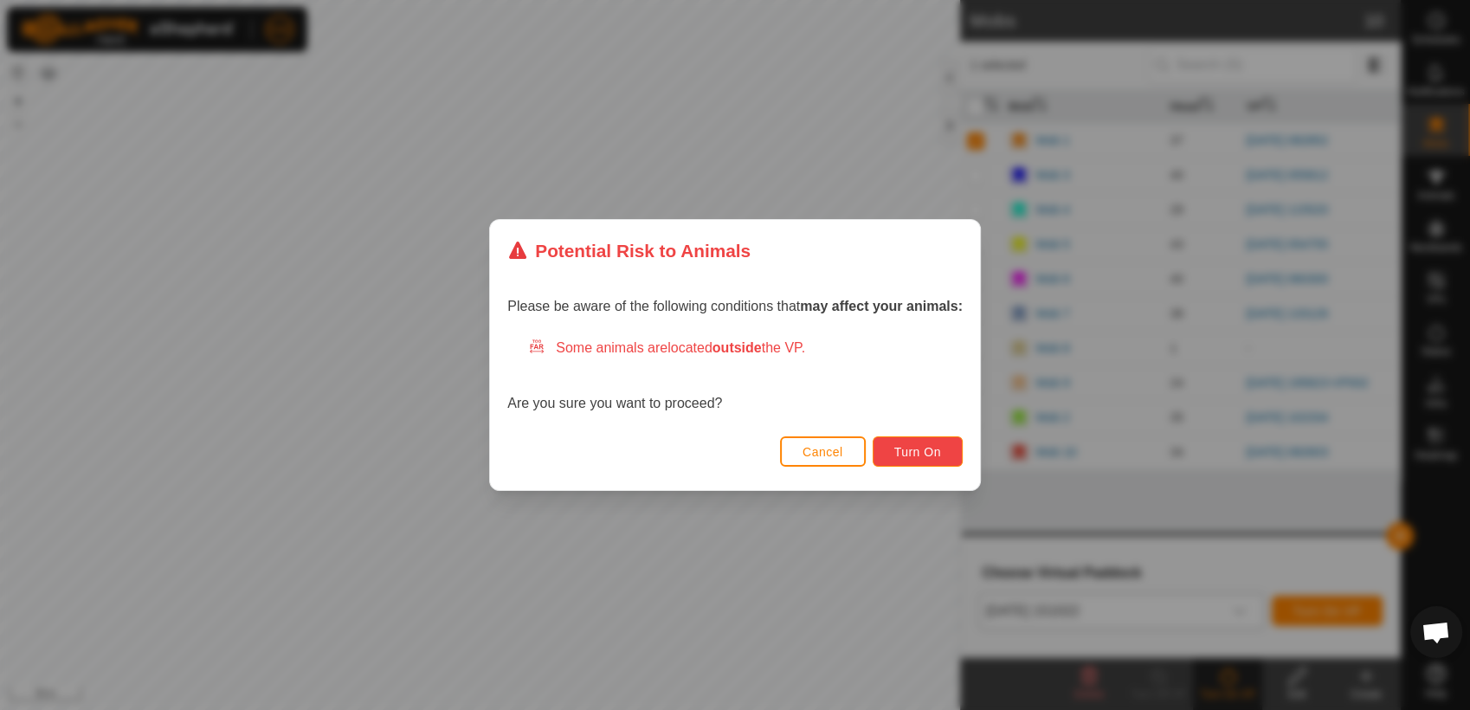
click at [910, 450] on span "Turn On" at bounding box center [917, 452] width 47 height 14
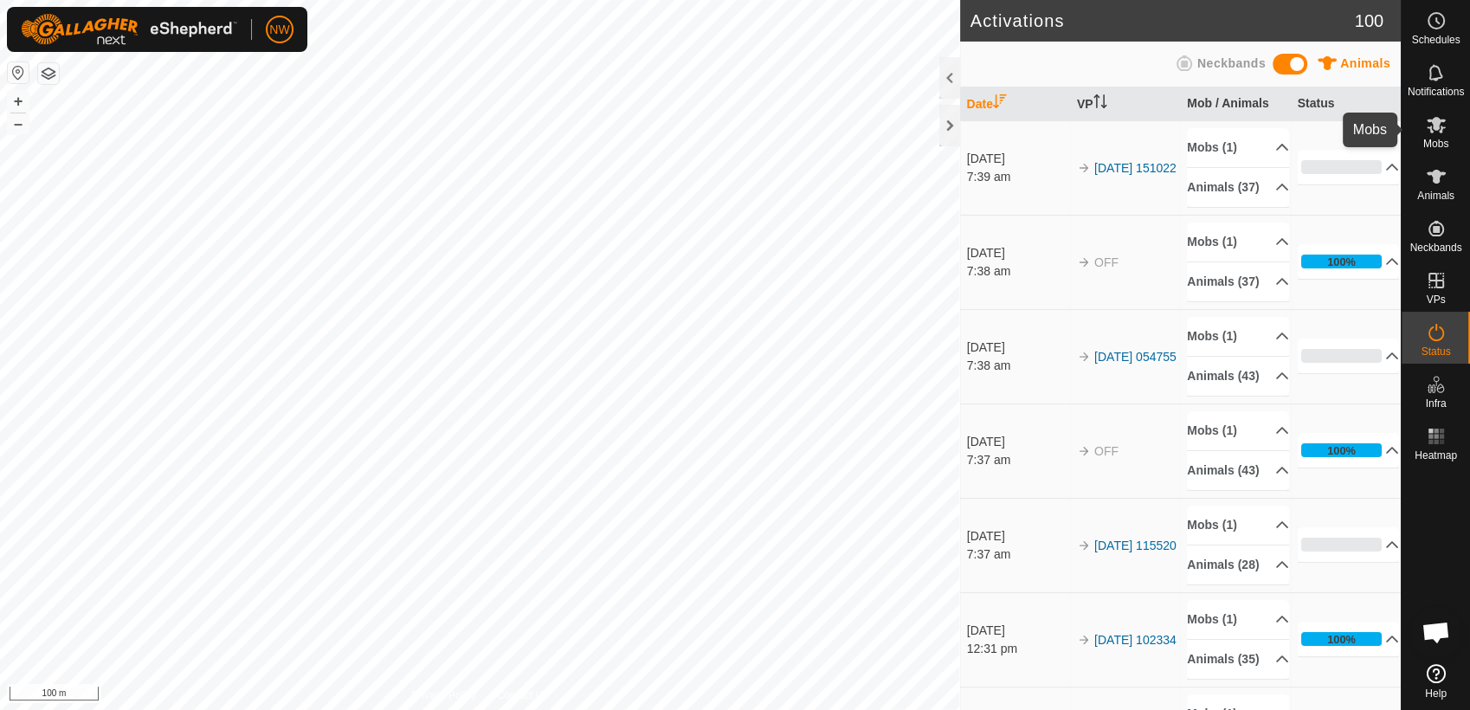
click at [1441, 128] on icon at bounding box center [1436, 125] width 19 height 16
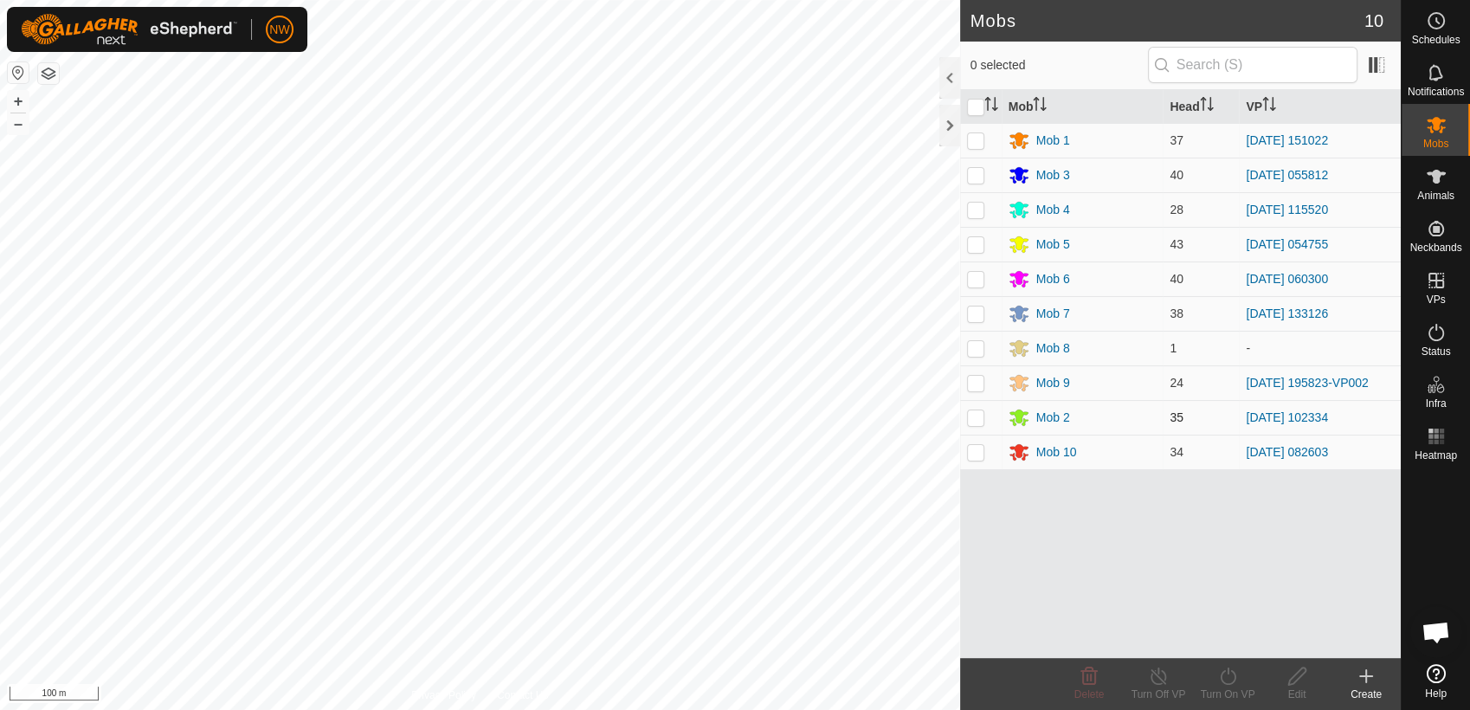
click at [973, 412] on p-checkbox at bounding box center [975, 417] width 17 height 14
checkbox input "true"
click at [1228, 672] on icon at bounding box center [1228, 675] width 16 height 17
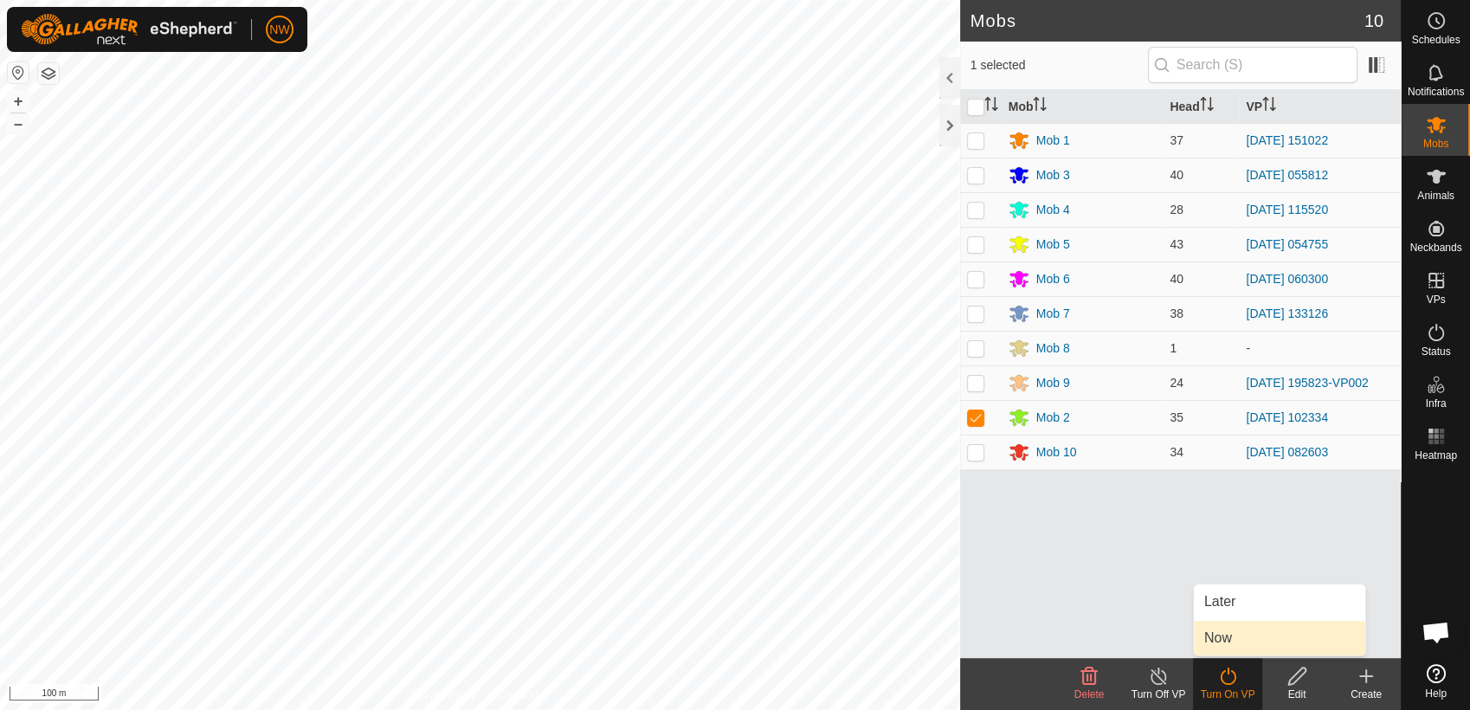
click at [1235, 636] on link "Now" at bounding box center [1279, 638] width 171 height 35
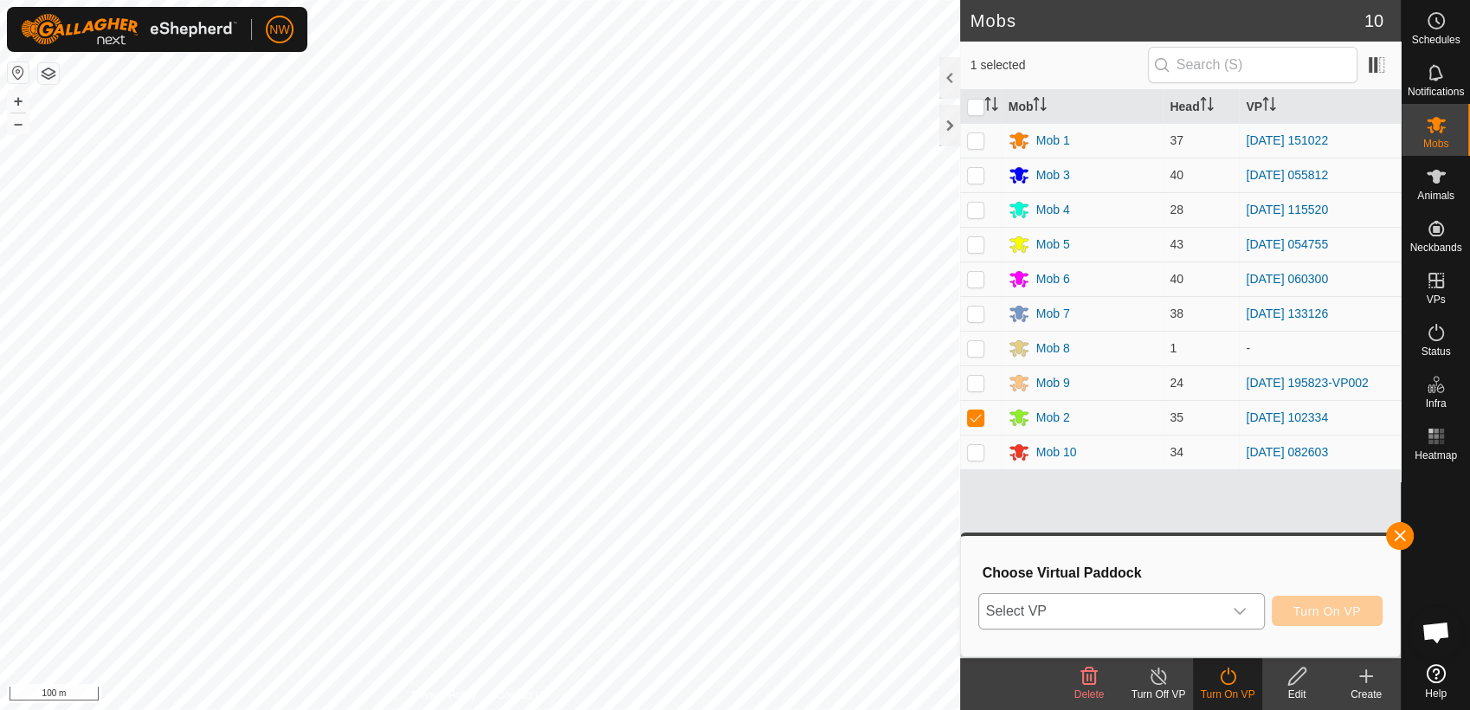
click at [1247, 604] on icon "dropdown trigger" at bounding box center [1240, 611] width 14 height 14
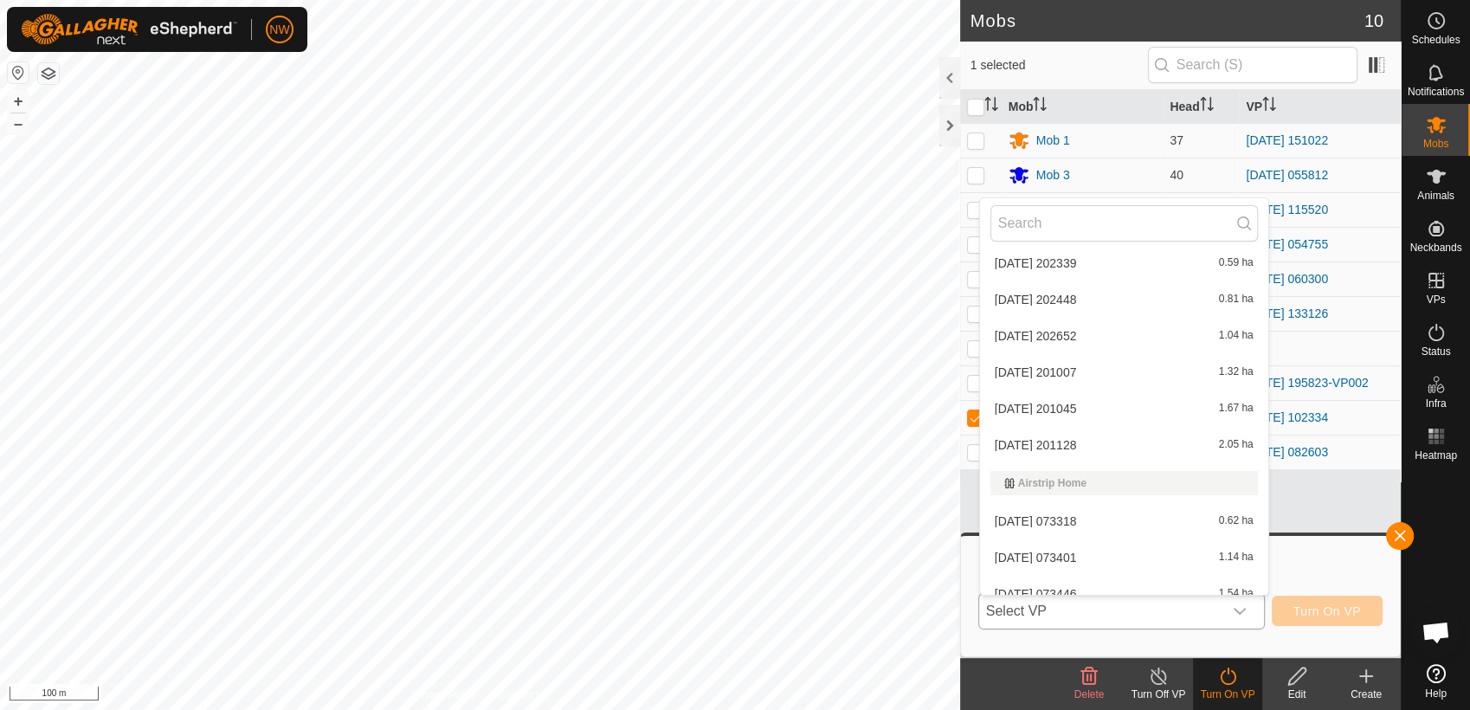
scroll to position [897, 0]
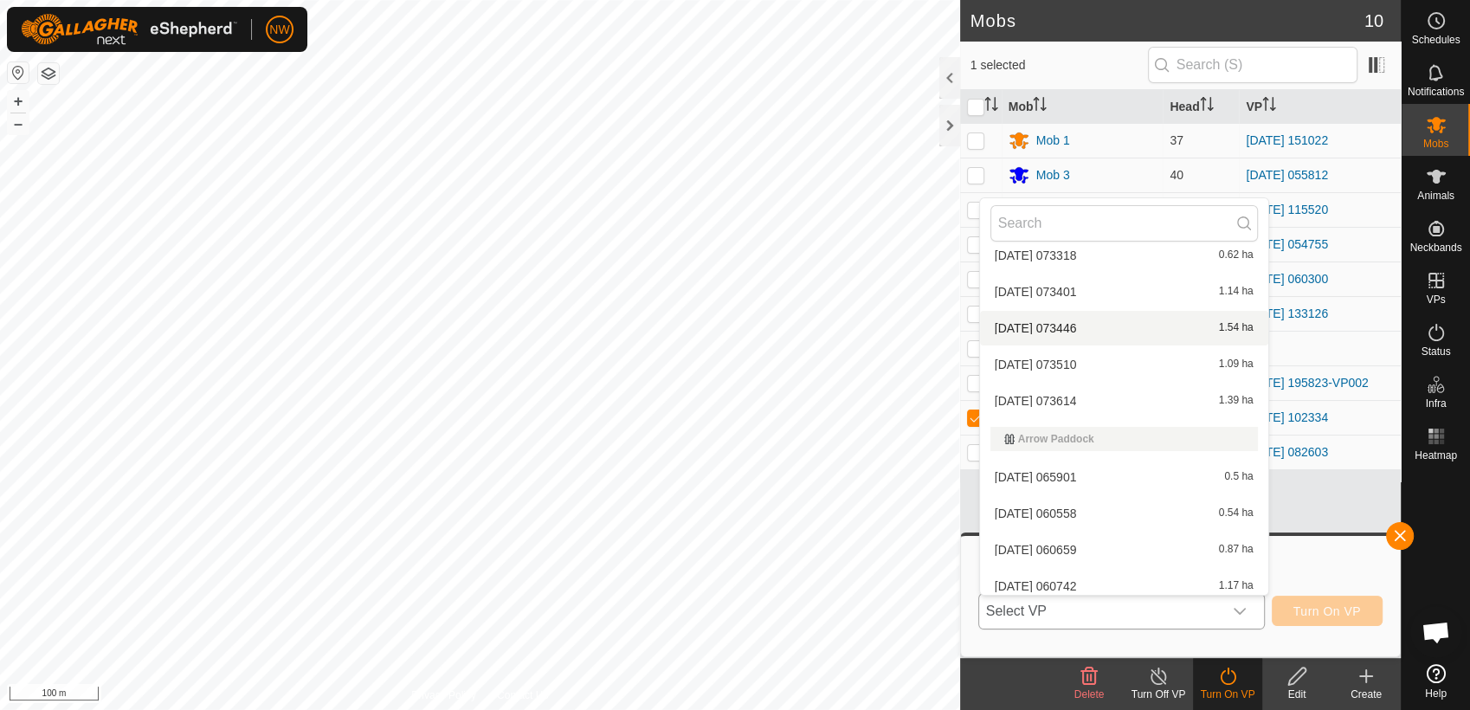
drag, startPoint x: 1220, startPoint y: 298, endPoint x: 1219, endPoint y: 313, distance: 15.6
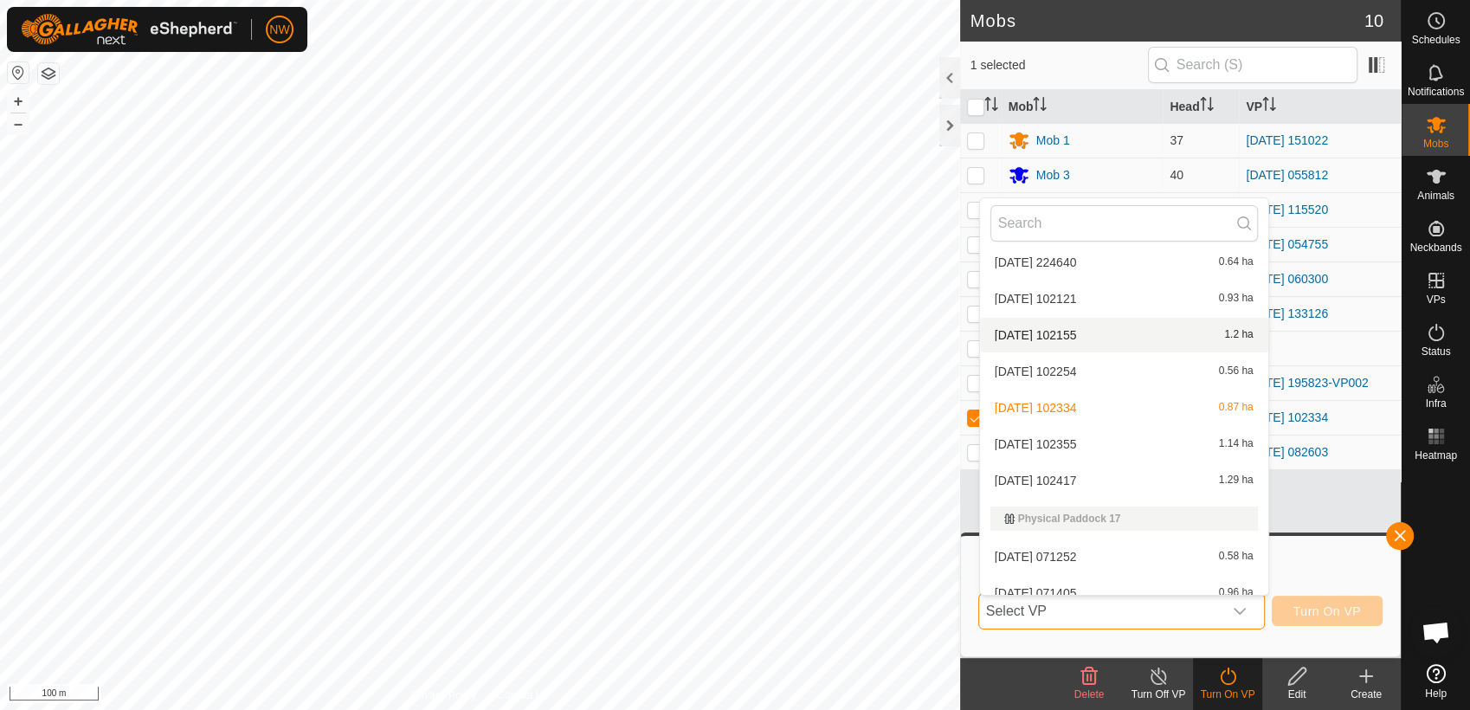
scroll to position [7120, 0]
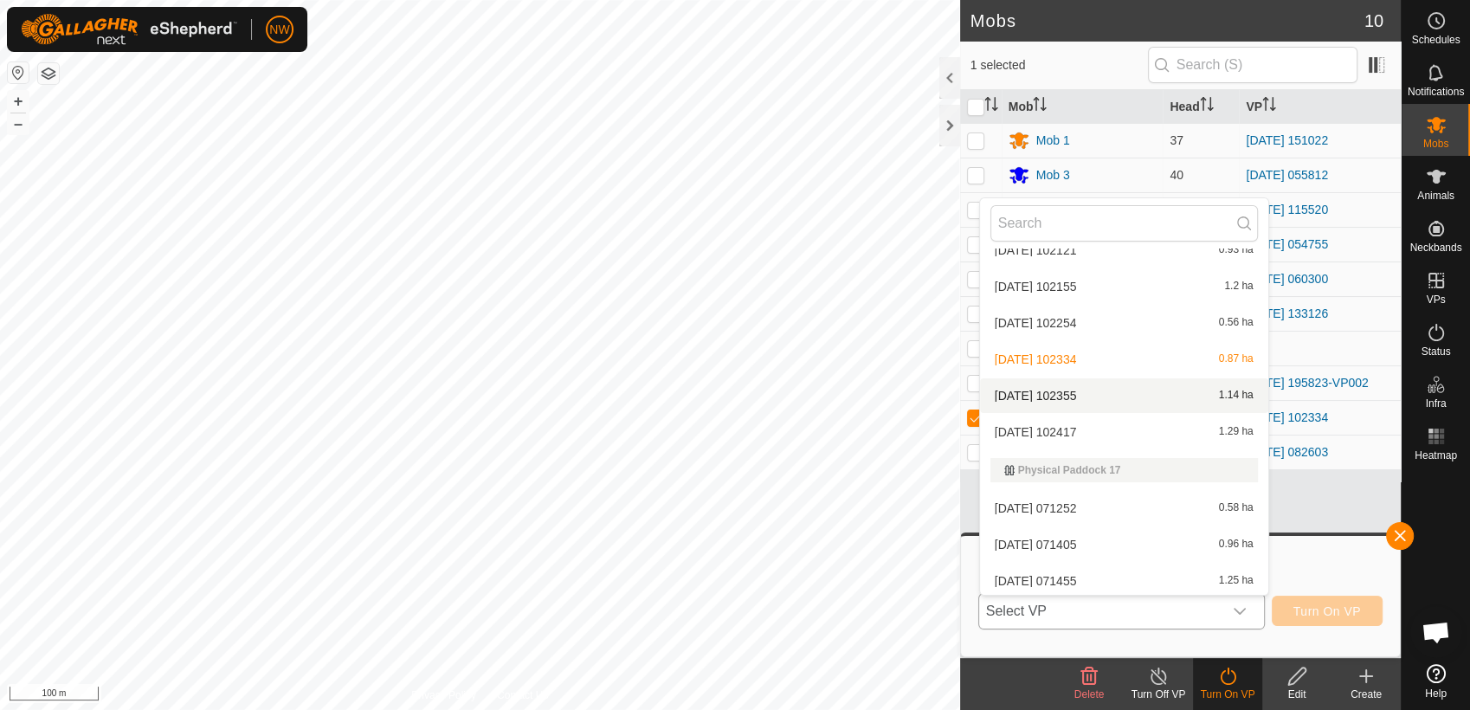
click at [1068, 393] on li "[DATE] 102355 1.14 ha" at bounding box center [1124, 395] width 288 height 35
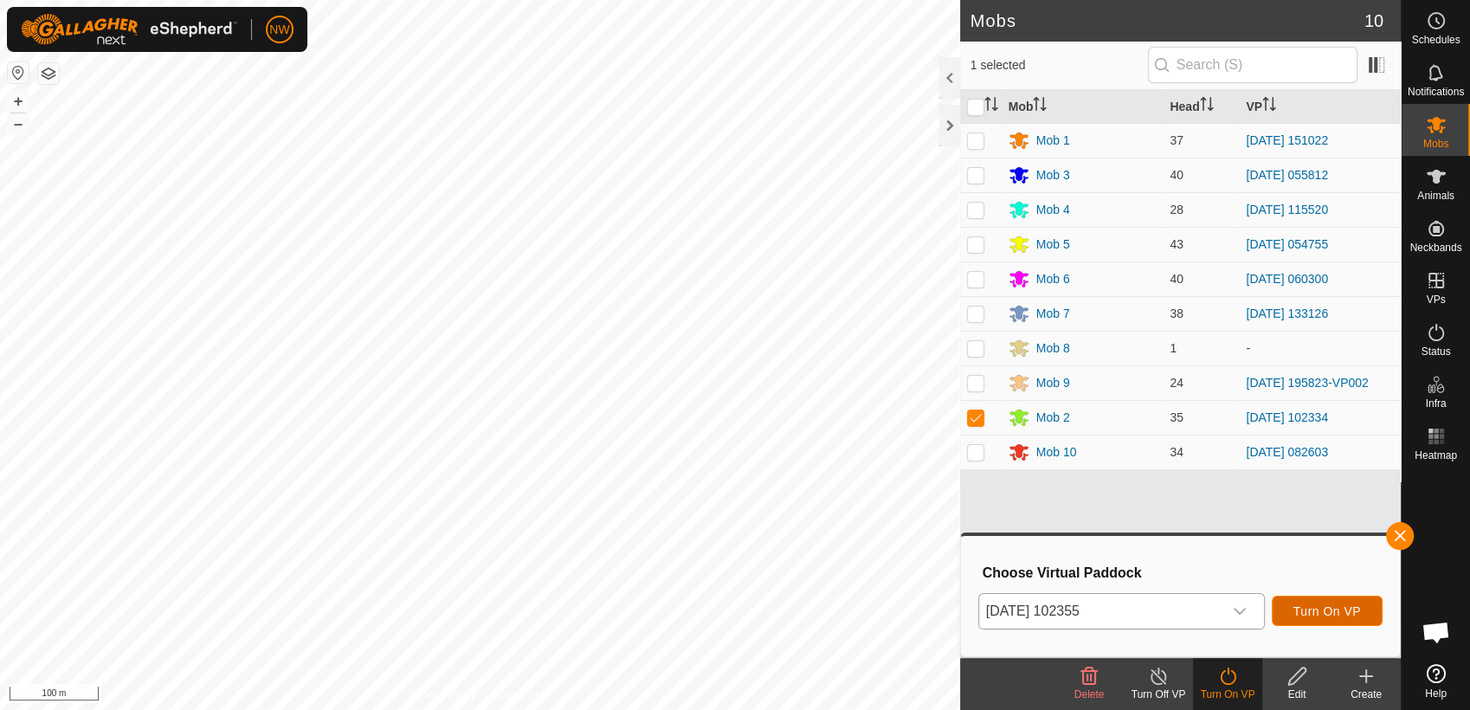
click at [1324, 604] on span "Turn On VP" at bounding box center [1327, 611] width 68 height 14
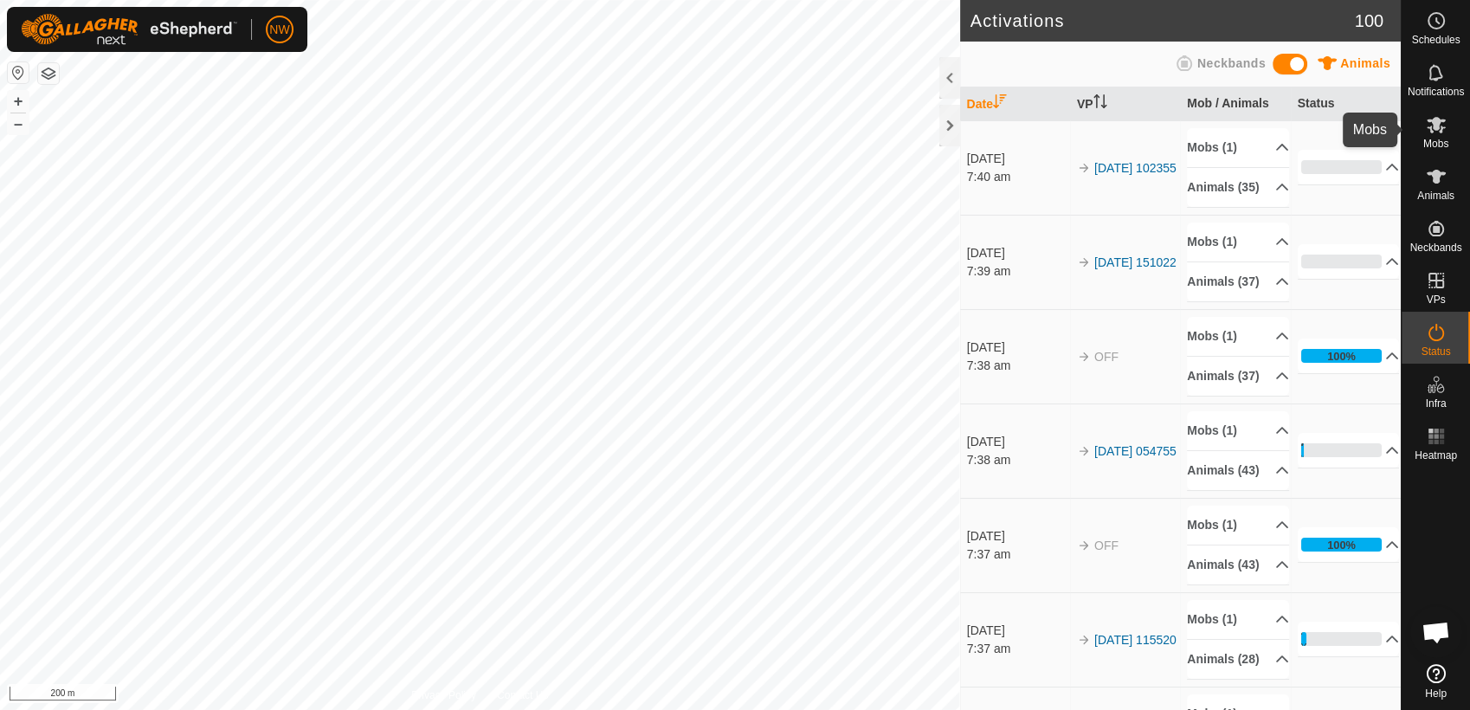
click at [1439, 121] on icon at bounding box center [1436, 125] width 19 height 16
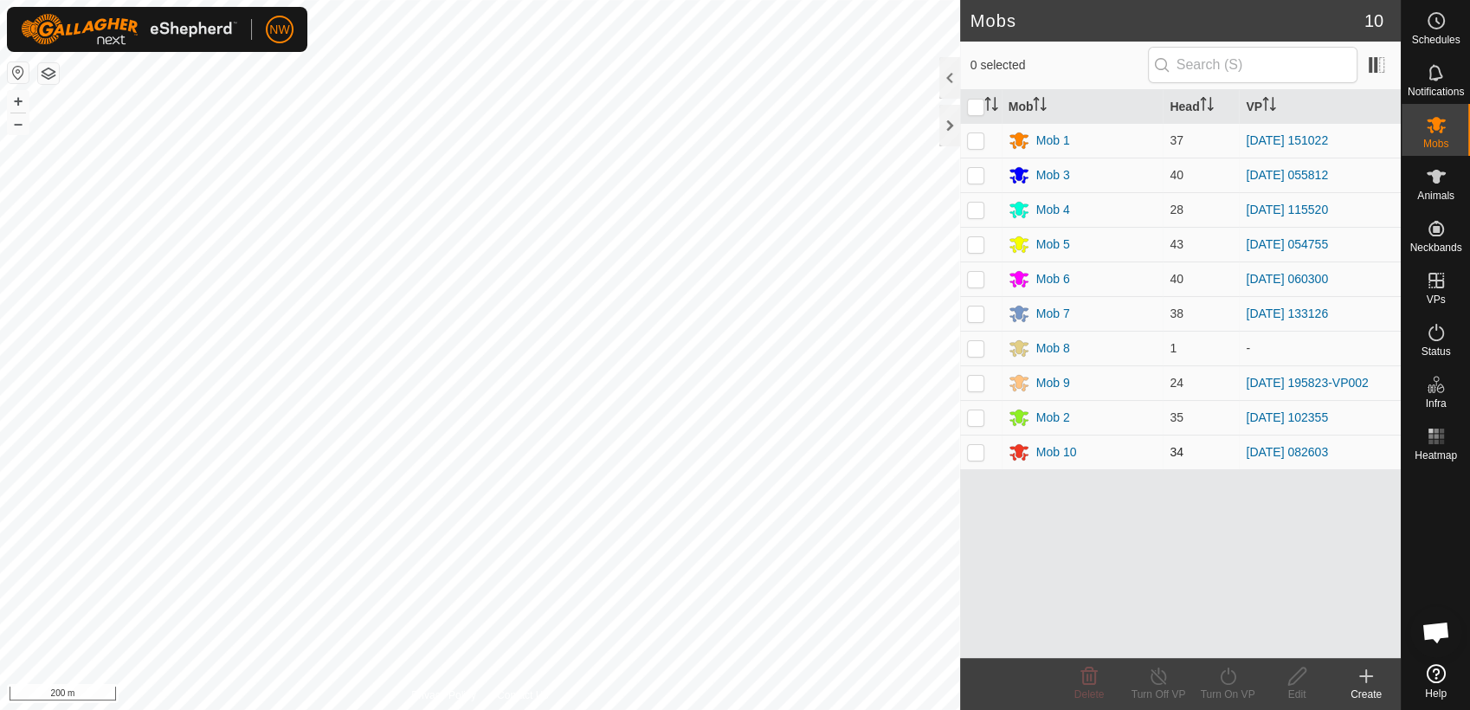
click at [970, 455] on p-checkbox at bounding box center [975, 452] width 17 height 14
checkbox input "true"
click at [1228, 681] on icon at bounding box center [1228, 676] width 22 height 21
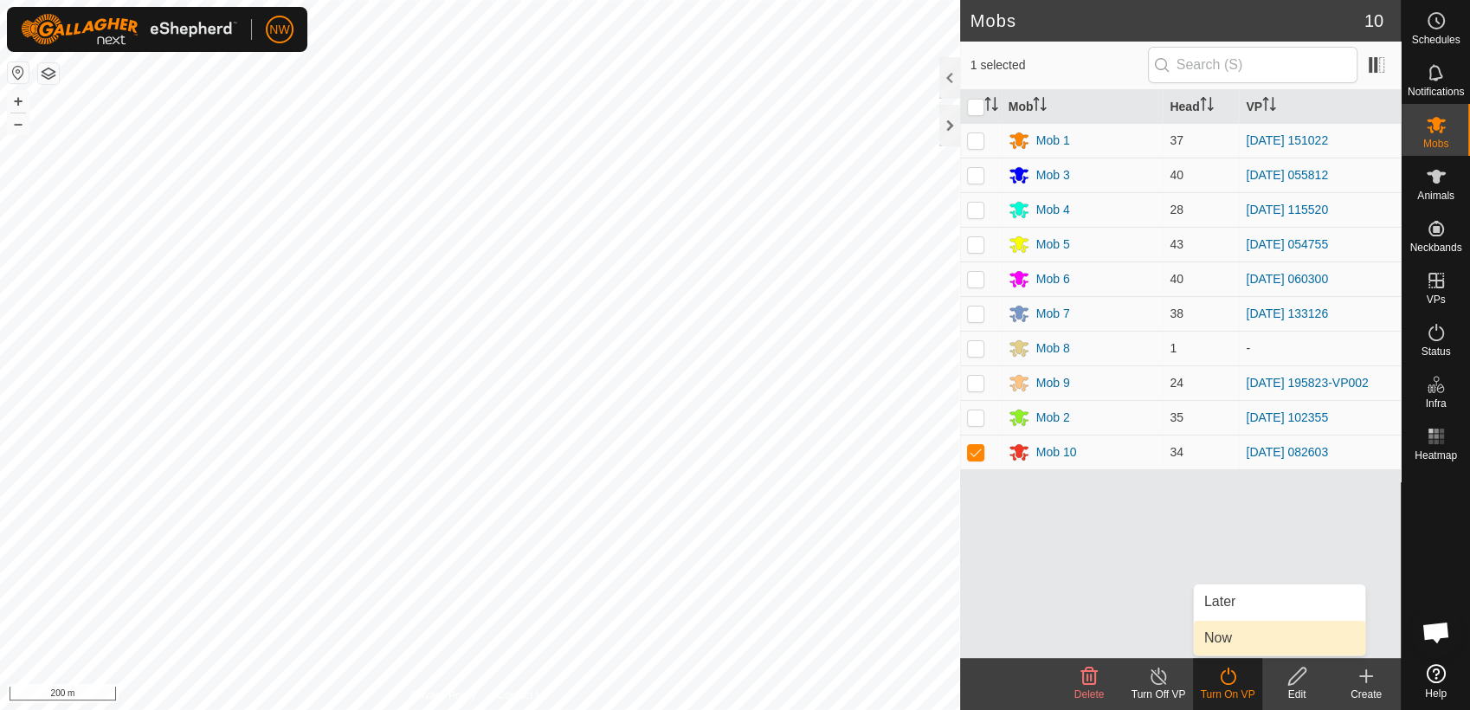
click at [1227, 639] on link "Now" at bounding box center [1279, 638] width 171 height 35
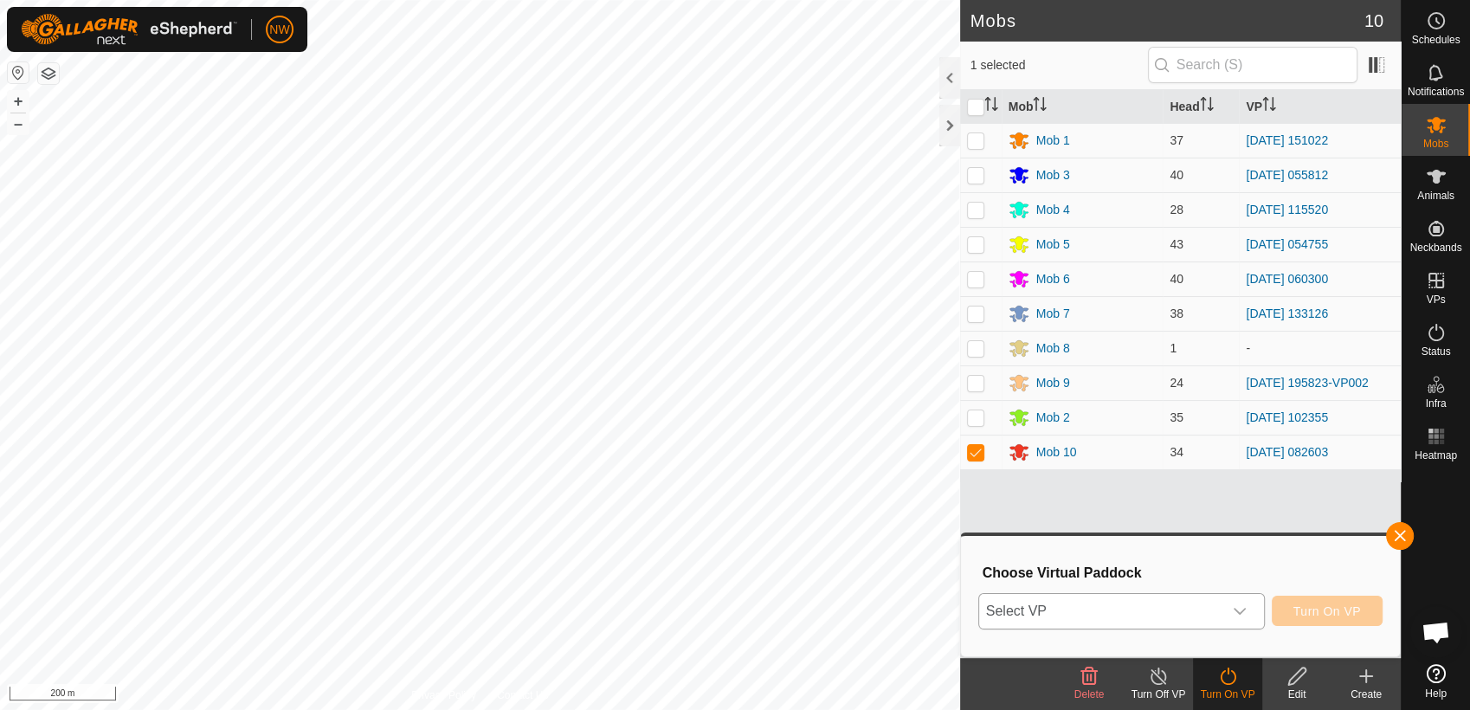
click at [1246, 609] on icon "dropdown trigger" at bounding box center [1240, 611] width 12 height 7
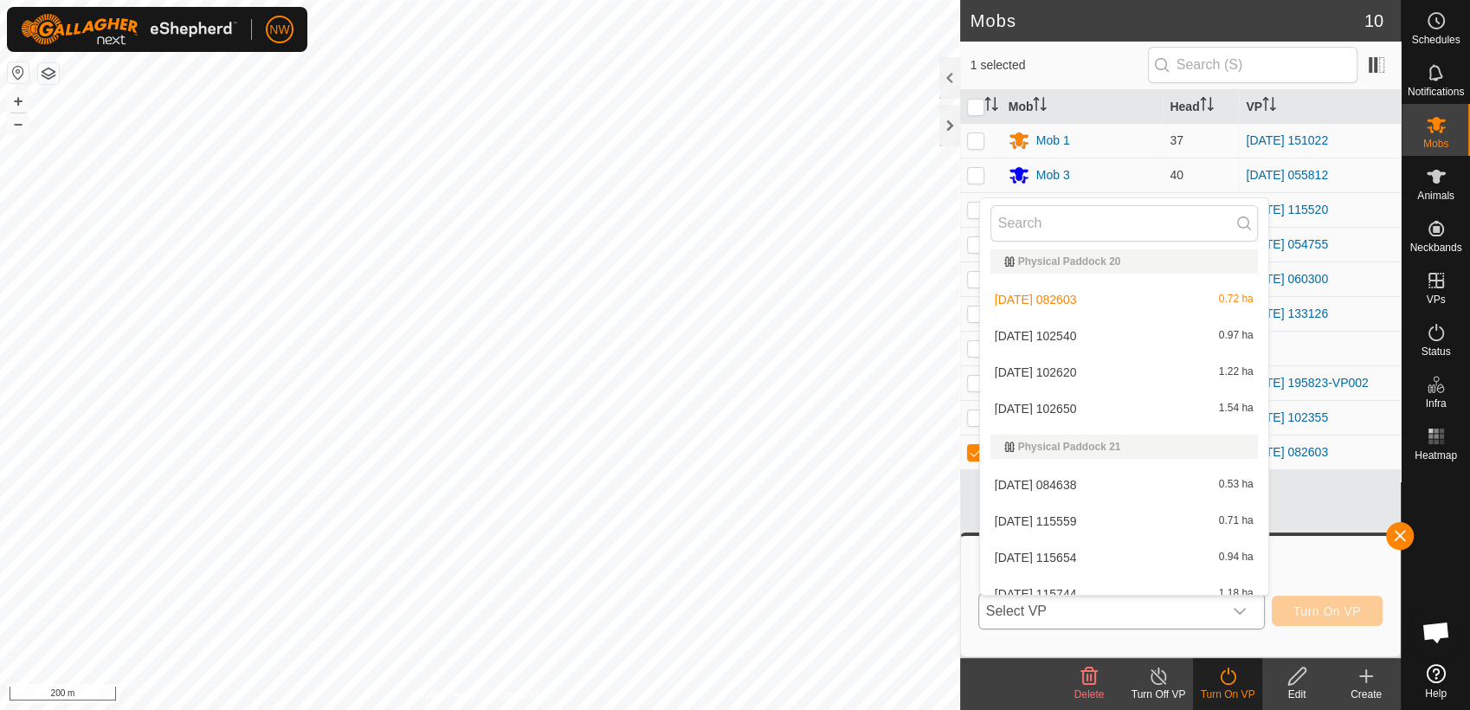
scroll to position [7927, 0]
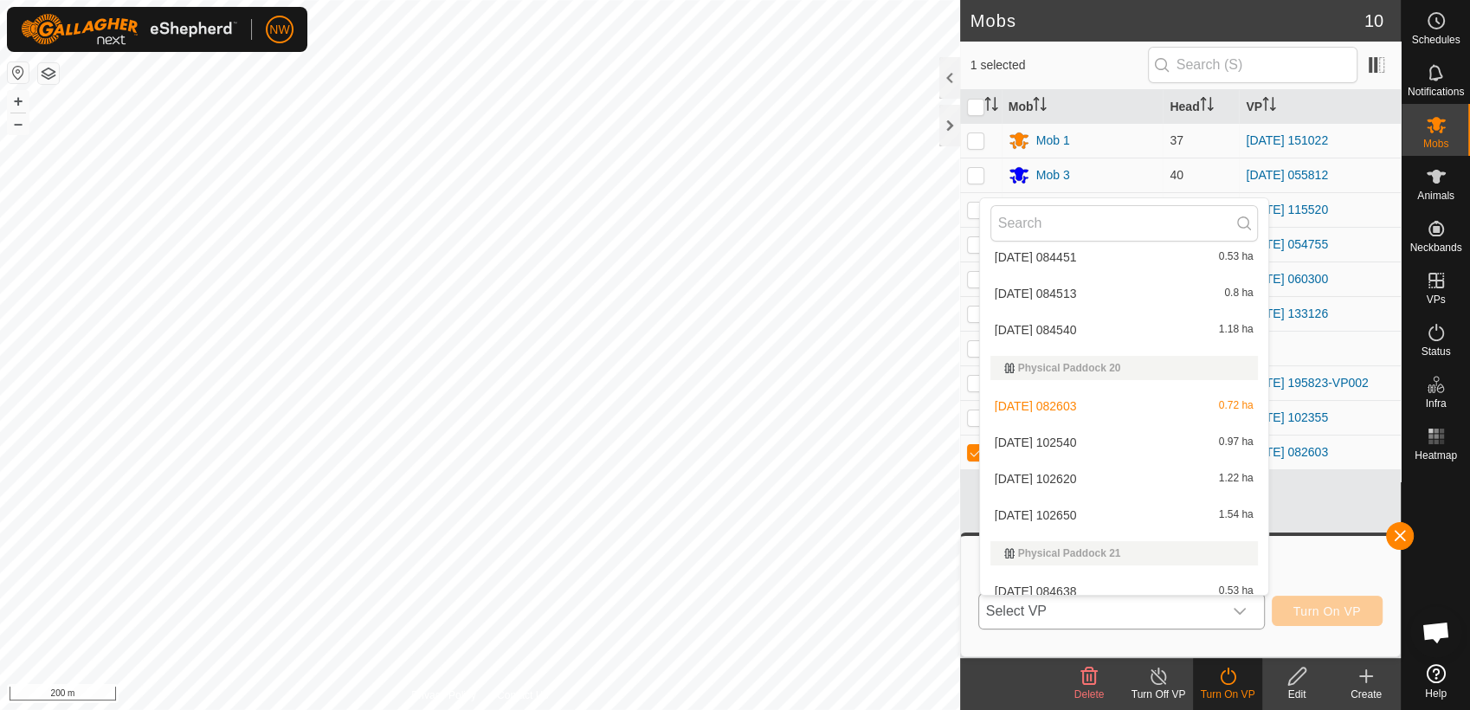
click at [1072, 437] on li "[DATE] 102540 0.97 ha" at bounding box center [1124, 442] width 288 height 35
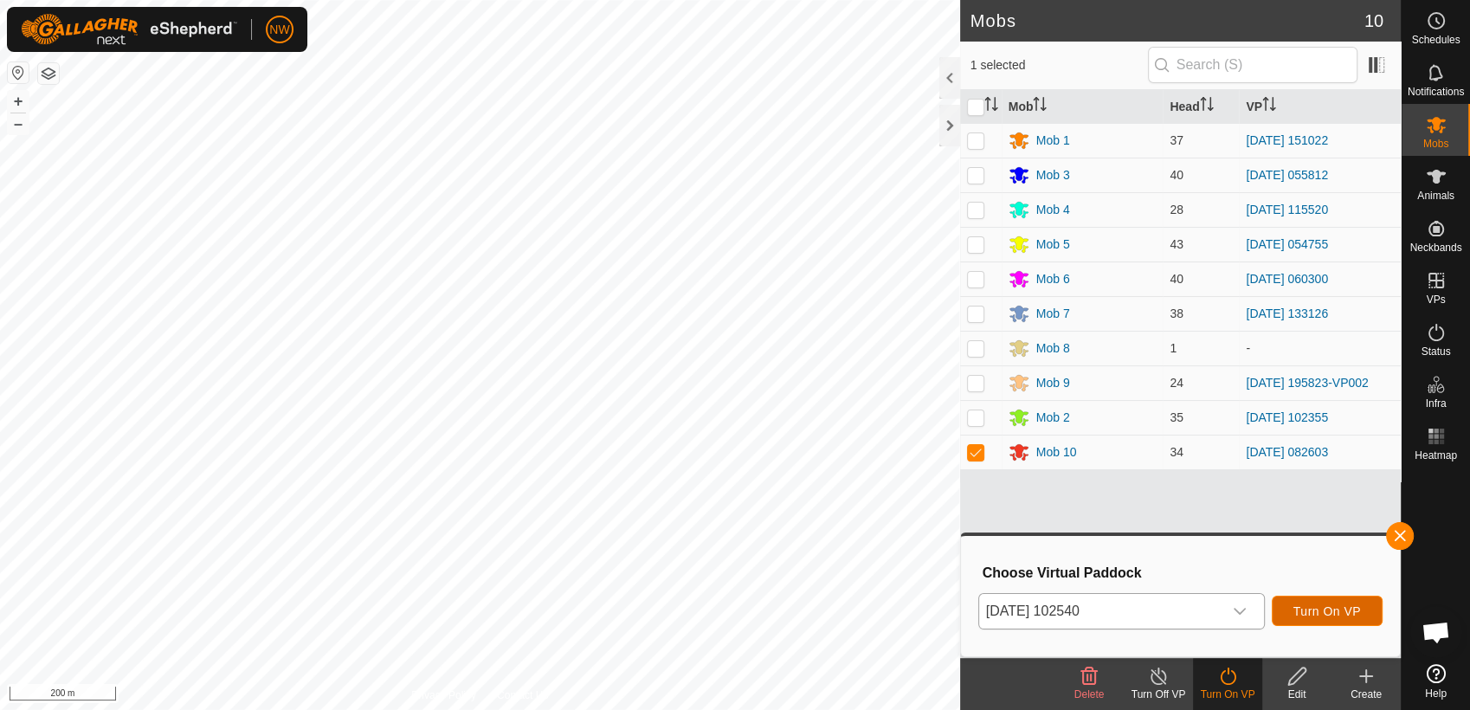
click at [1326, 609] on span "Turn On VP" at bounding box center [1327, 611] width 68 height 14
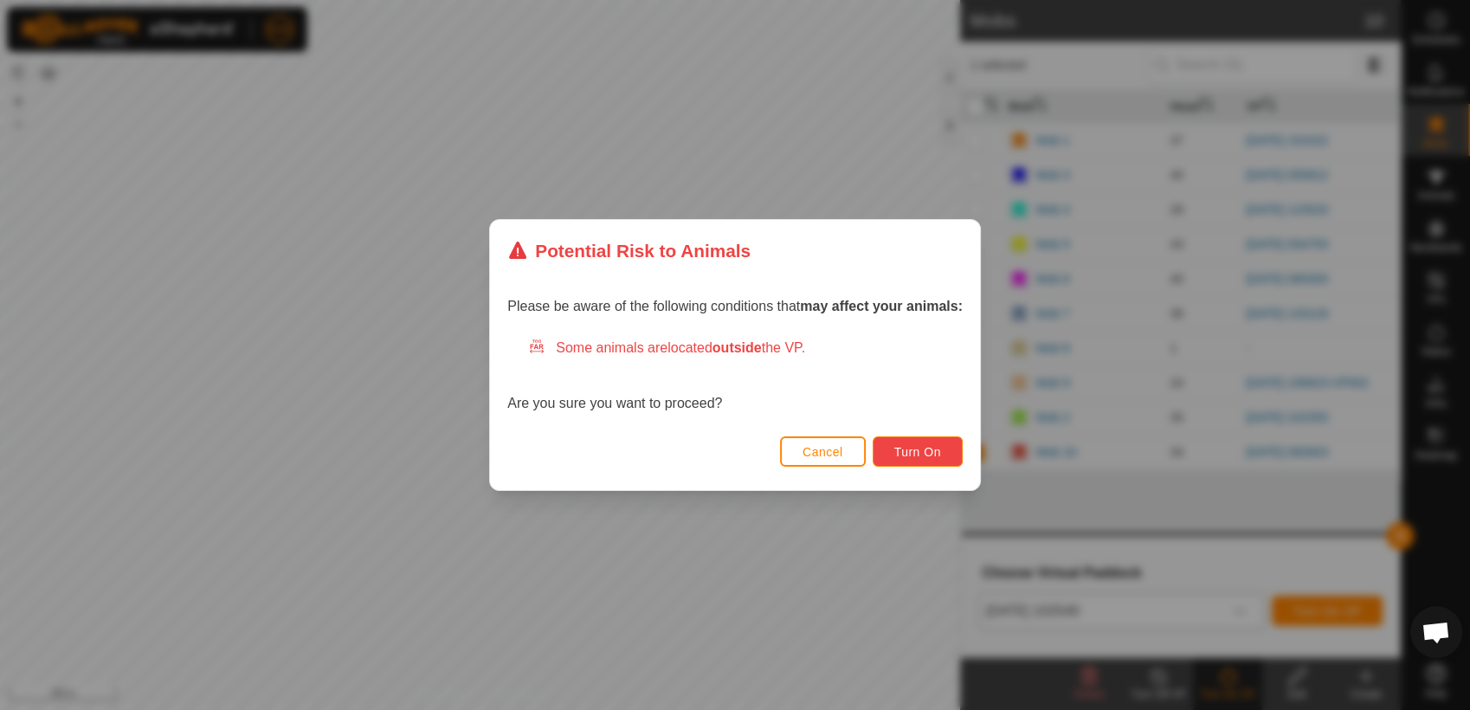
click at [924, 451] on span "Turn On" at bounding box center [917, 452] width 47 height 14
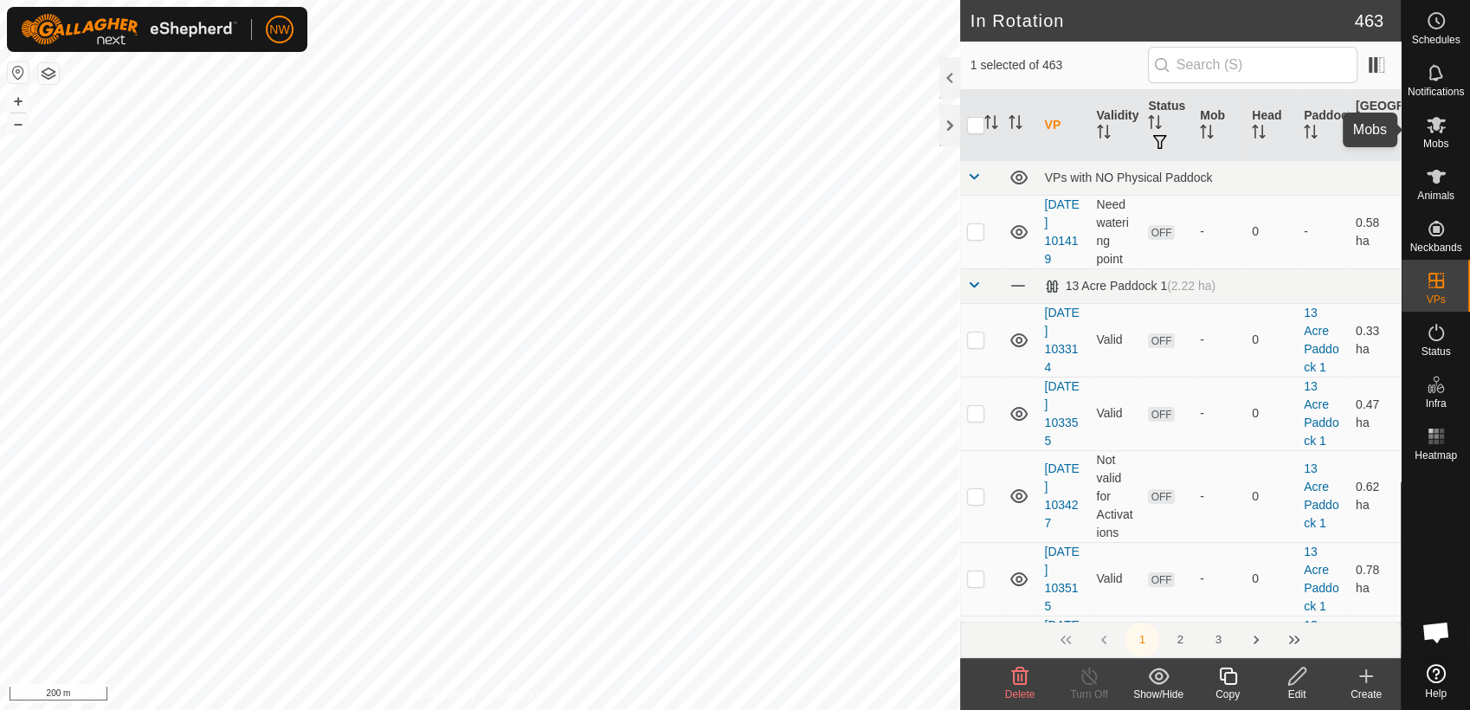
click at [1441, 131] on icon at bounding box center [1436, 124] width 21 height 21
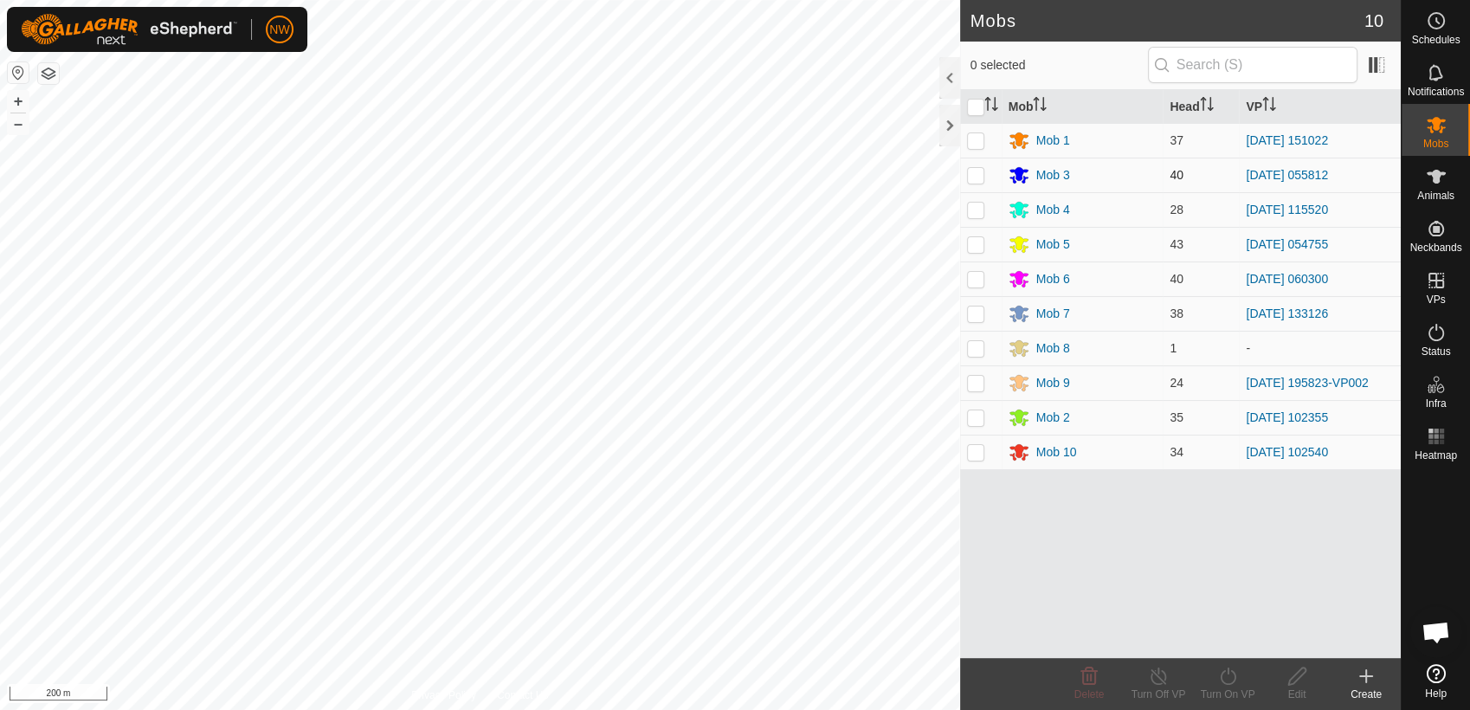
click at [977, 174] on p-checkbox at bounding box center [975, 175] width 17 height 14
checkbox input "true"
click at [1157, 672] on icon at bounding box center [1159, 675] width 16 height 17
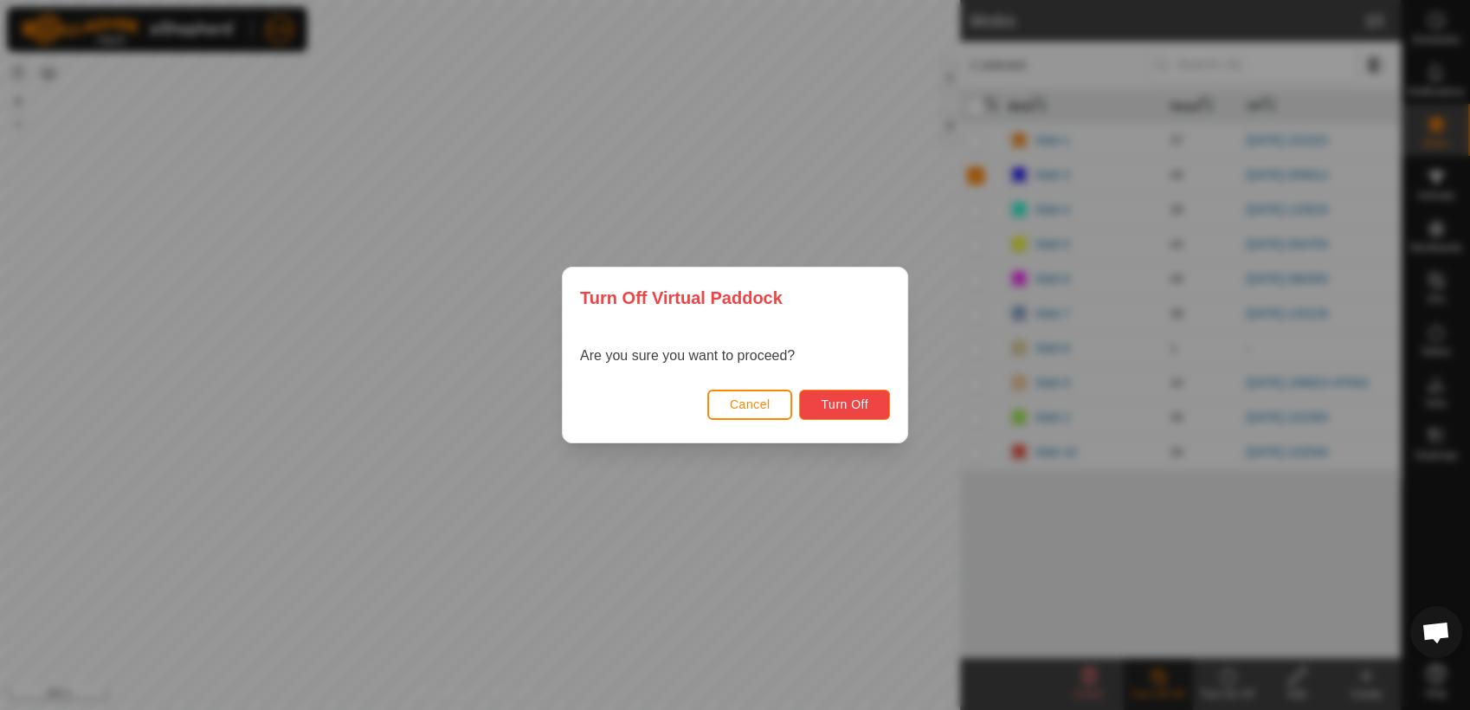
click at [862, 401] on span "Turn Off" at bounding box center [845, 404] width 48 height 14
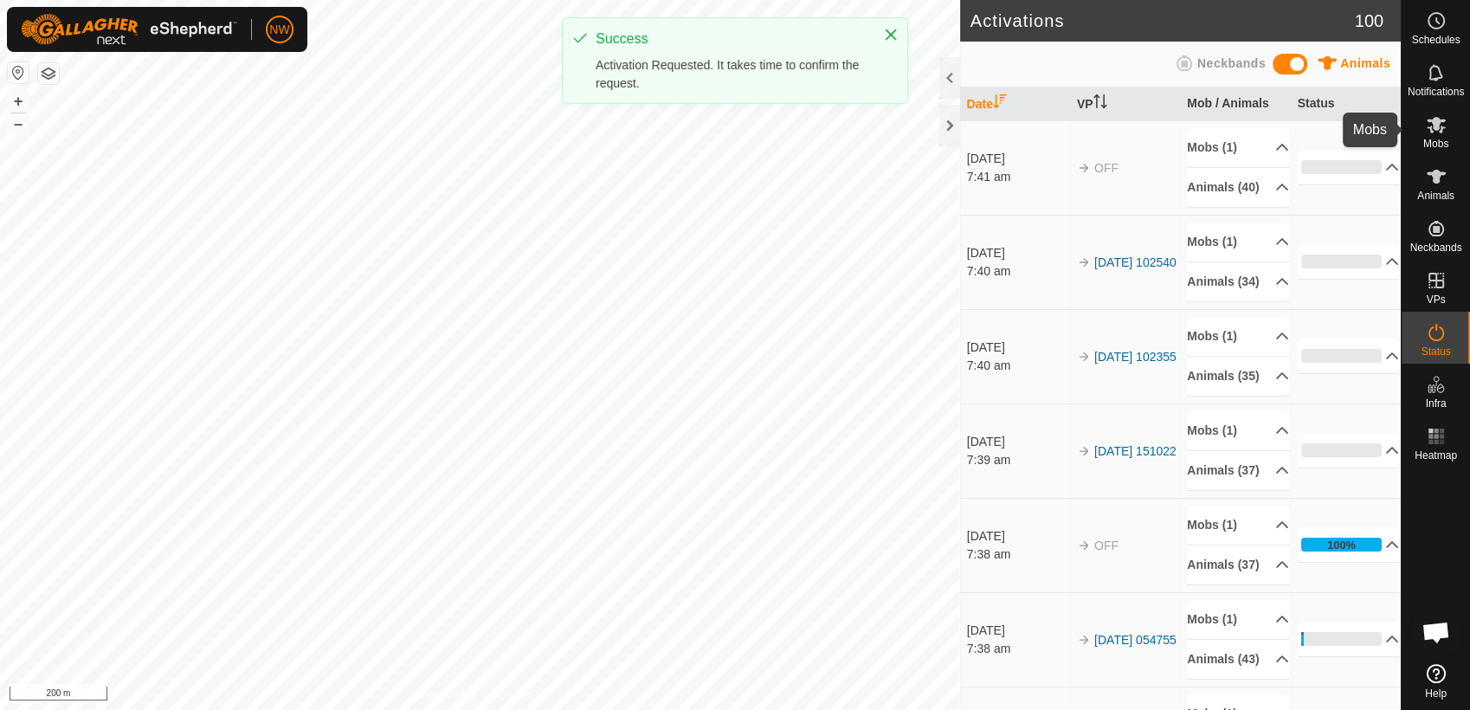
click at [1442, 128] on icon at bounding box center [1436, 125] width 19 height 16
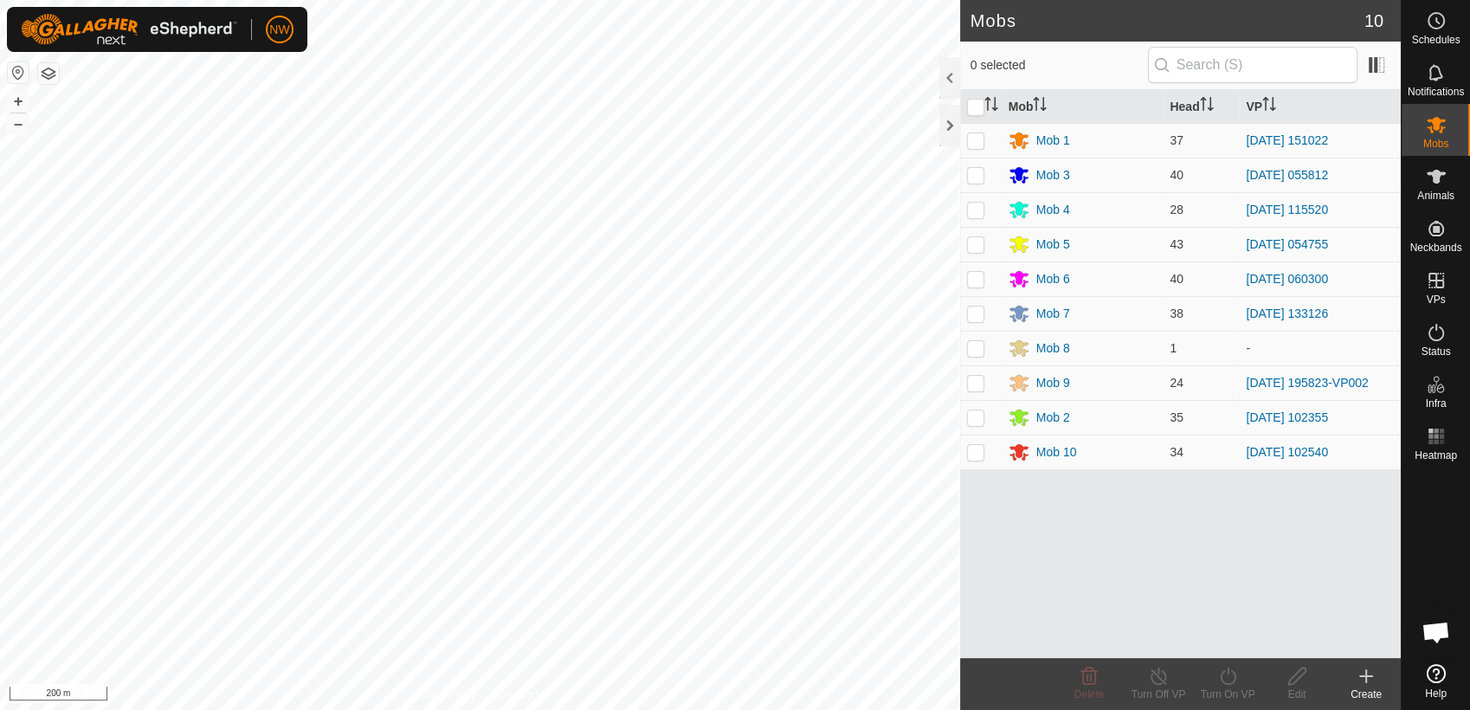
click at [978, 175] on p-checkbox at bounding box center [975, 175] width 17 height 14
checkbox input "true"
click at [1229, 674] on icon at bounding box center [1228, 676] width 22 height 21
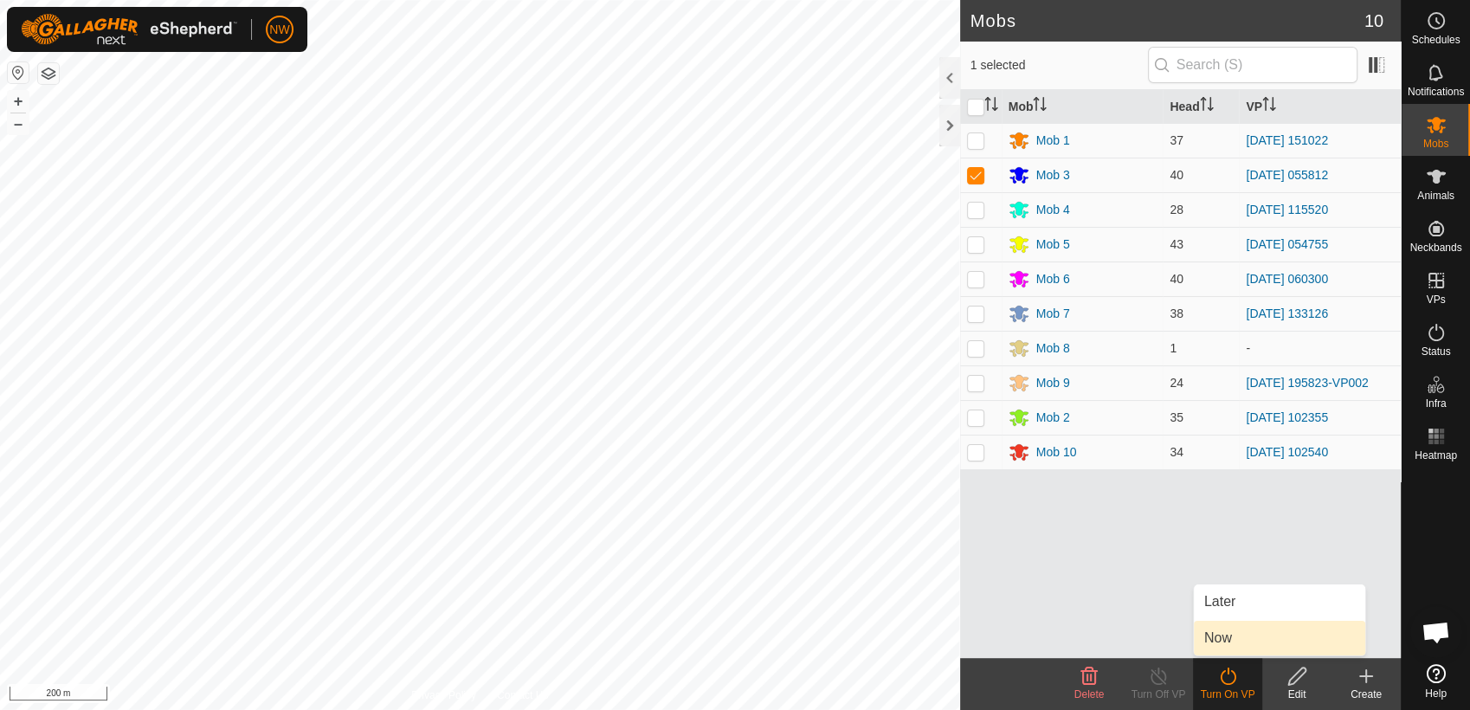
click at [1228, 640] on link "Now" at bounding box center [1279, 638] width 171 height 35
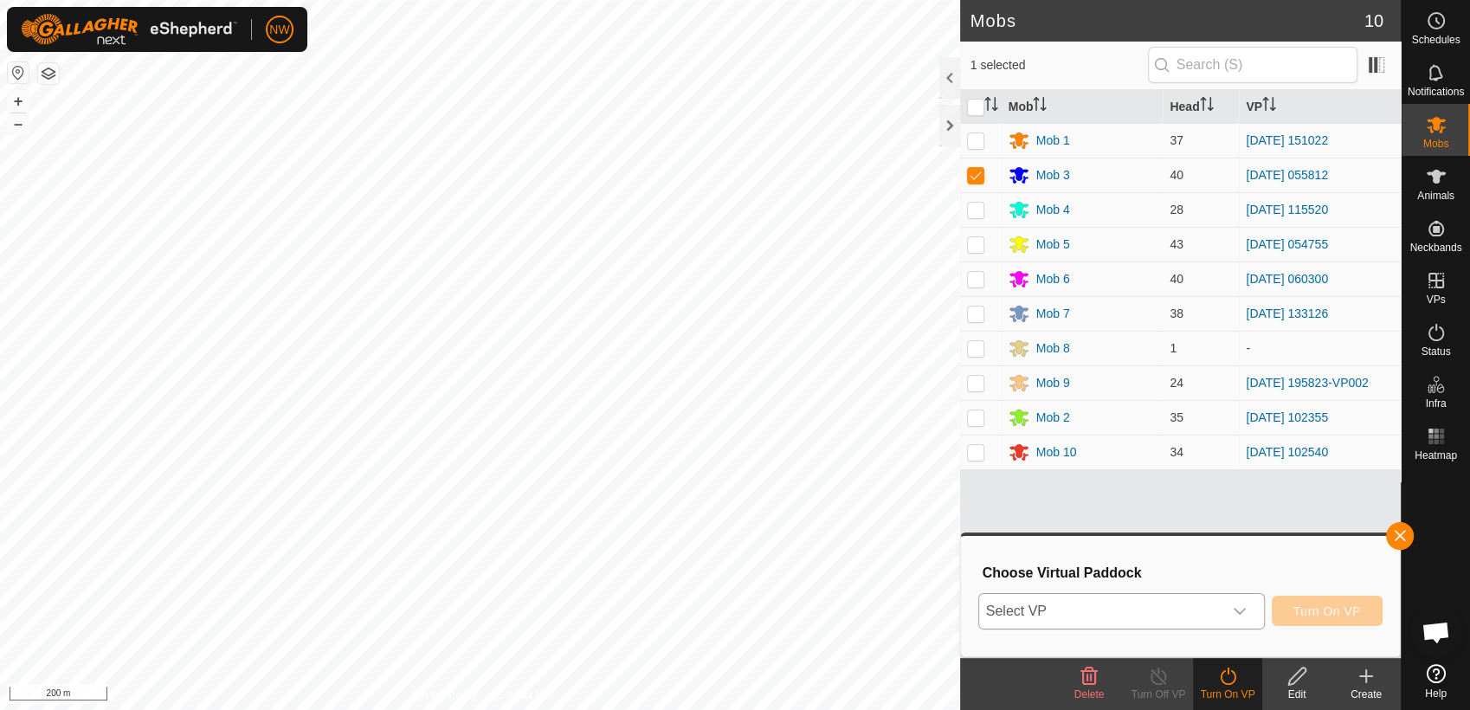
click at [1247, 611] on icon "dropdown trigger" at bounding box center [1240, 611] width 14 height 14
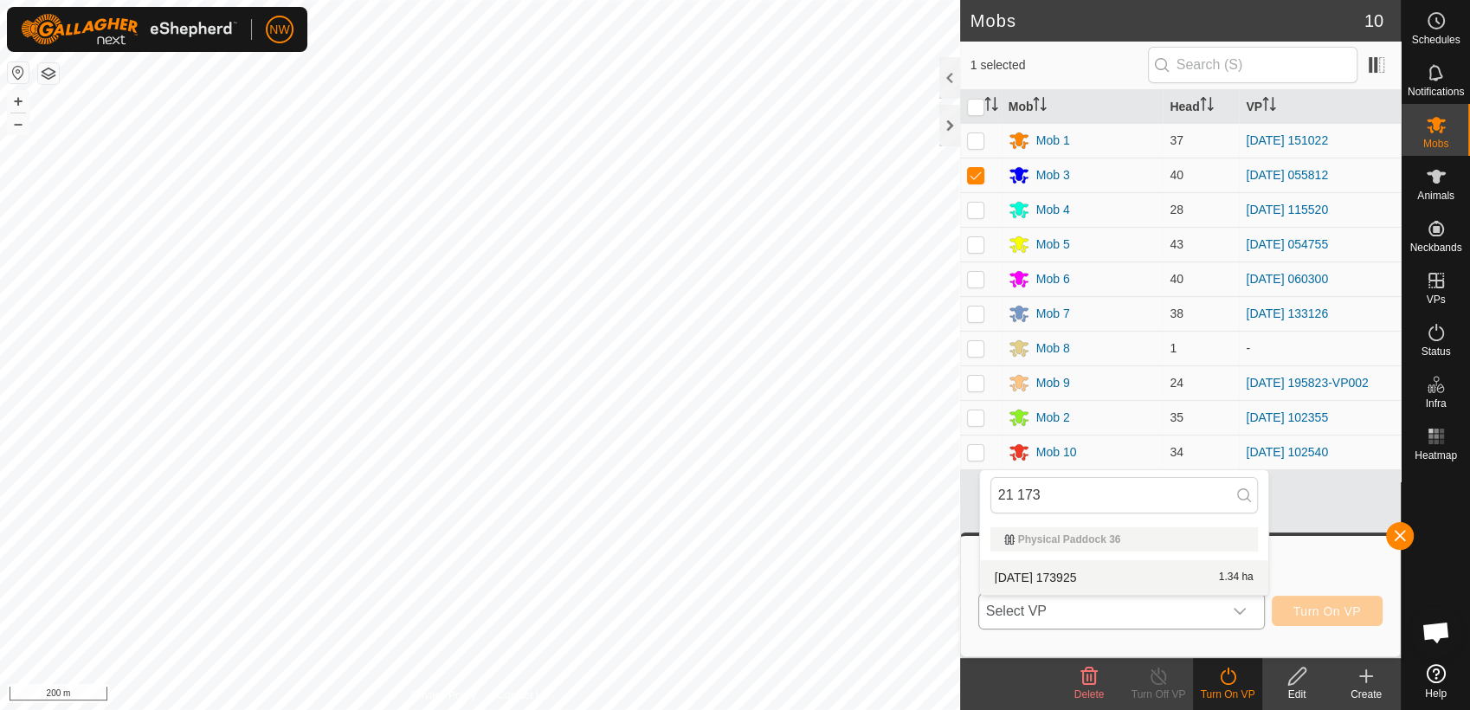
type input "21 173"
click at [1083, 571] on li "[DATE] 173925 1.34 ha" at bounding box center [1124, 577] width 288 height 35
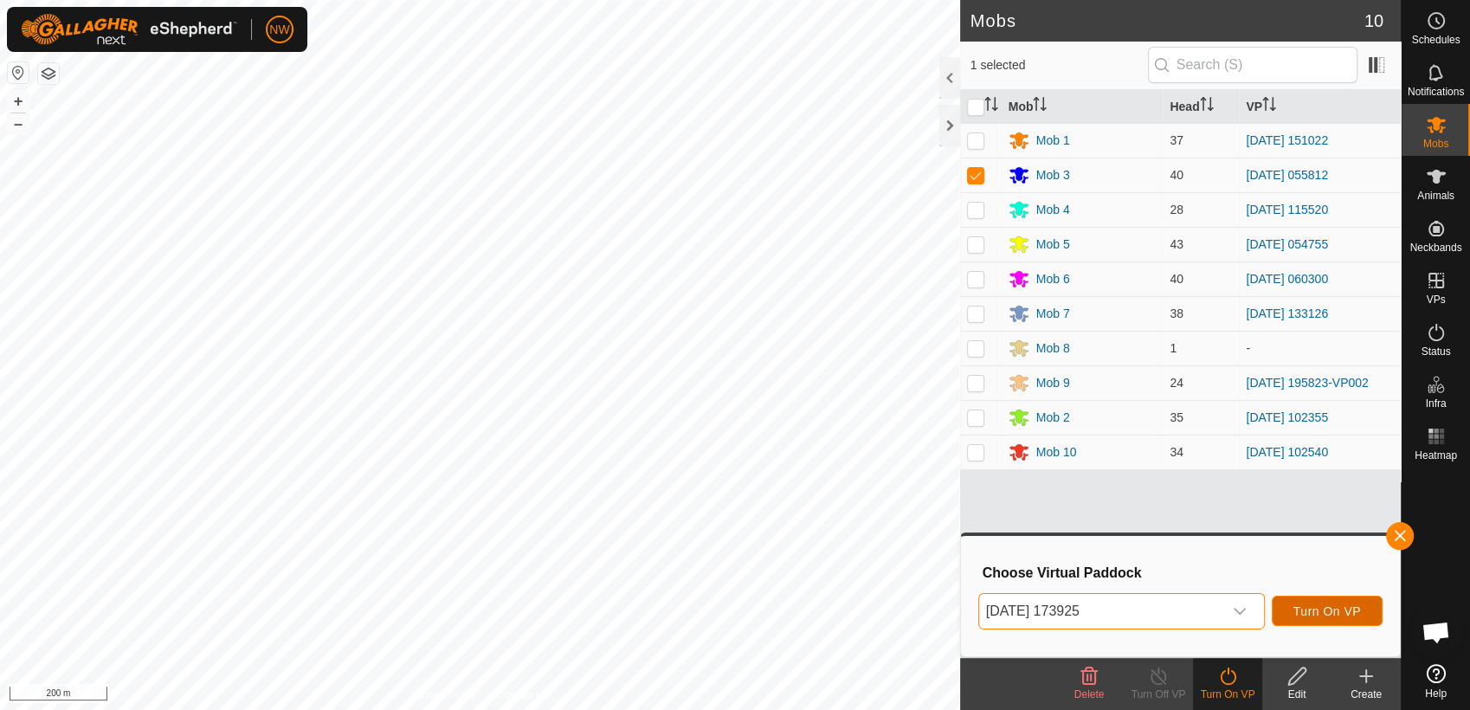
click at [1323, 605] on span "Turn On VP" at bounding box center [1327, 611] width 68 height 14
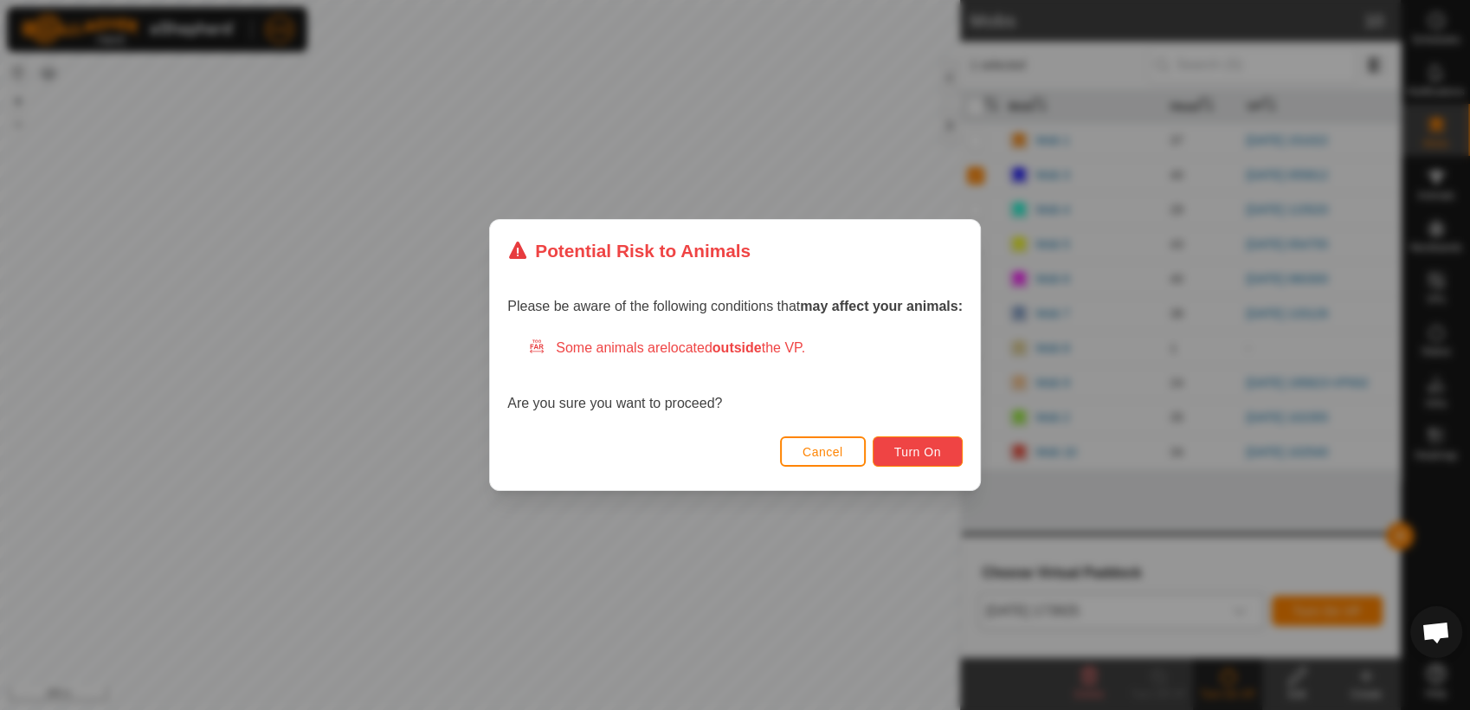
click at [932, 448] on span "Turn On" at bounding box center [917, 452] width 47 height 14
